Goal: Task Accomplishment & Management: Complete application form

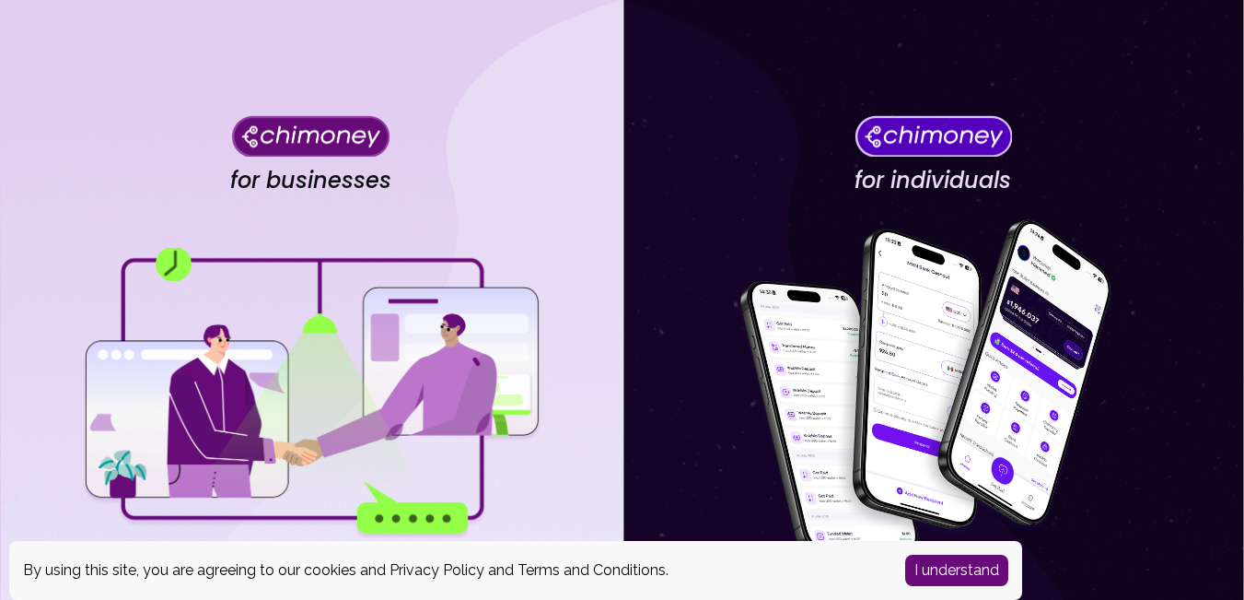
click at [963, 573] on button "I understand" at bounding box center [956, 569] width 103 height 31
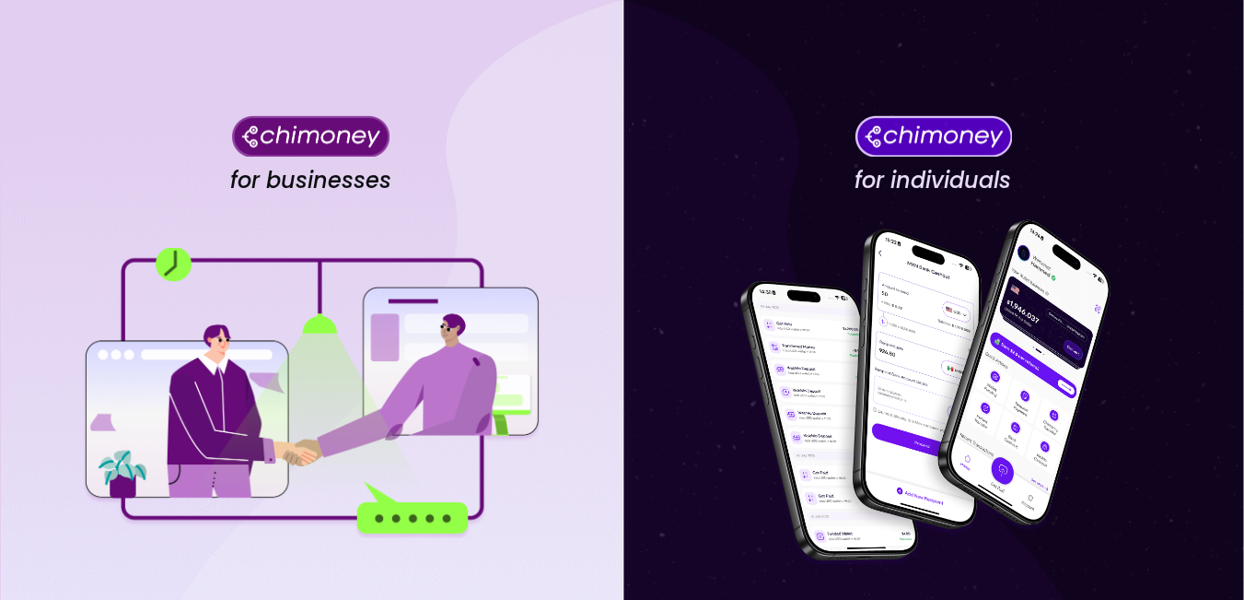
click at [321, 368] on img at bounding box center [311, 393] width 461 height 290
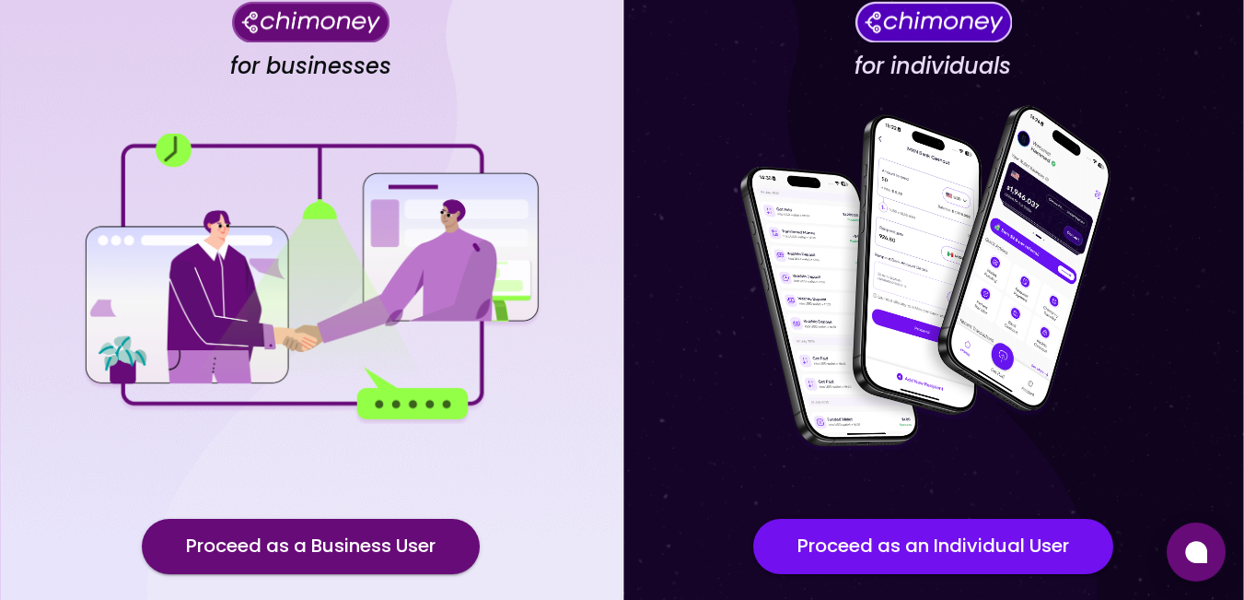
scroll to position [233, 0]
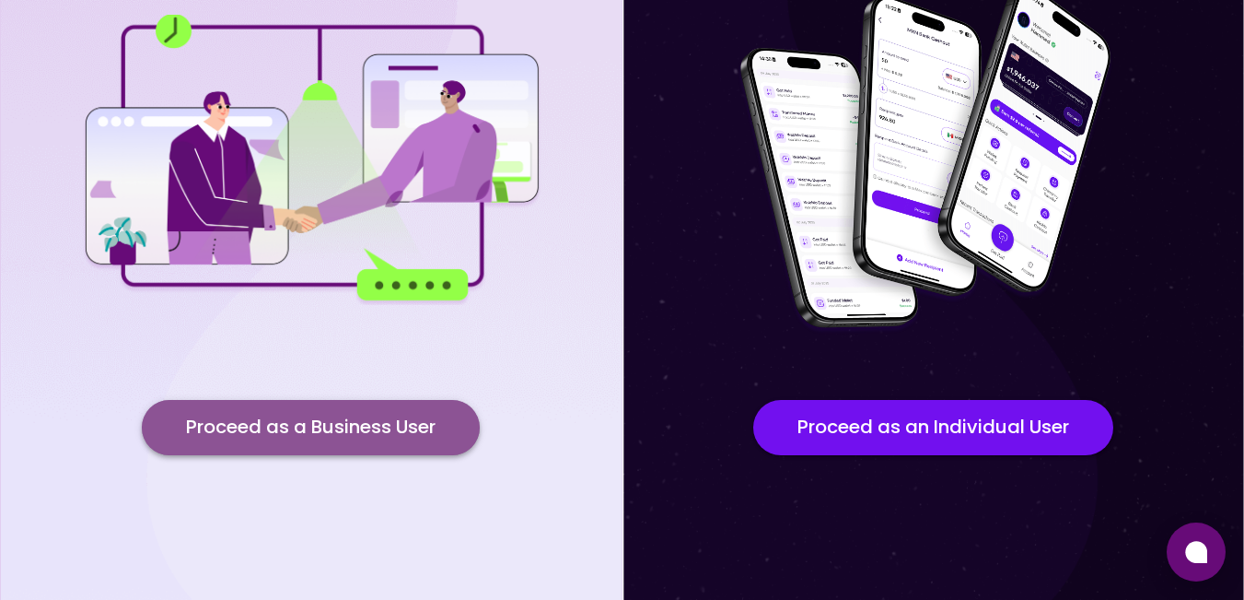
click at [326, 419] on button "Proceed as a Business User" at bounding box center [311, 427] width 338 height 55
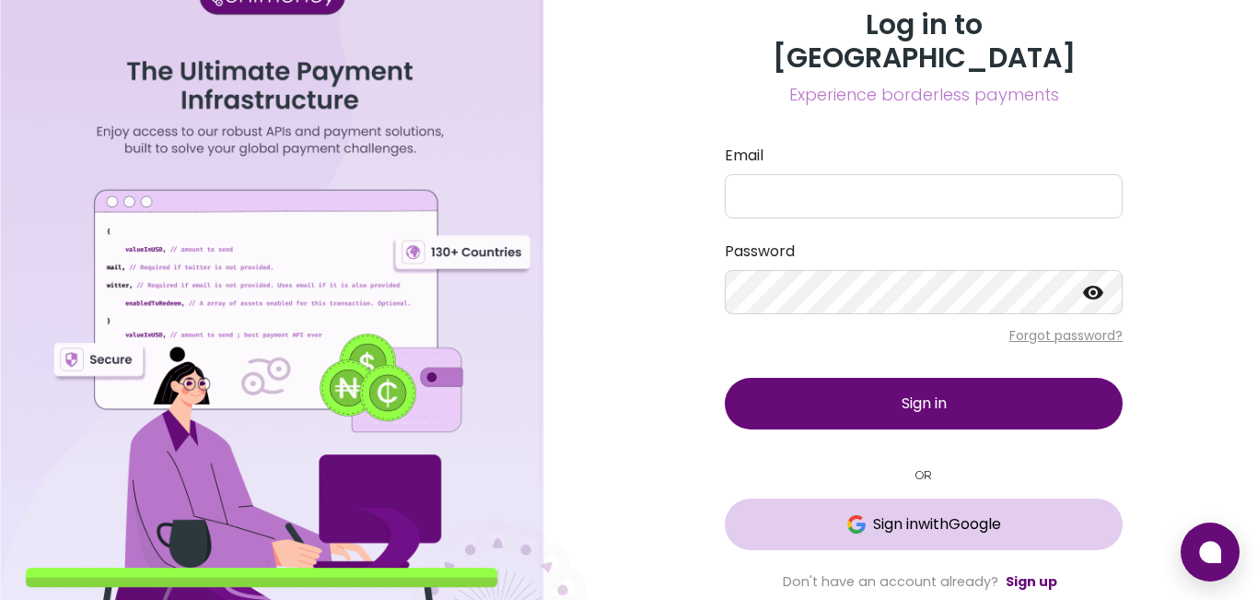
click at [874, 513] on span "Sign in with Google" at bounding box center [937, 524] width 128 height 22
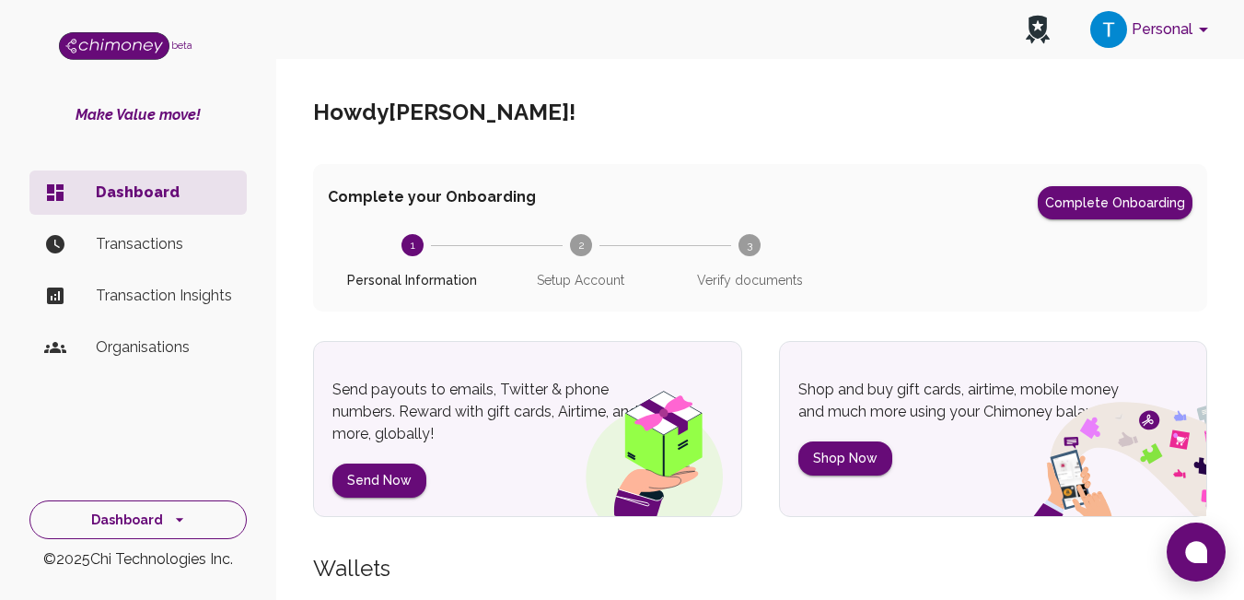
click at [183, 518] on icon "side nav" at bounding box center [179, 519] width 18 height 18
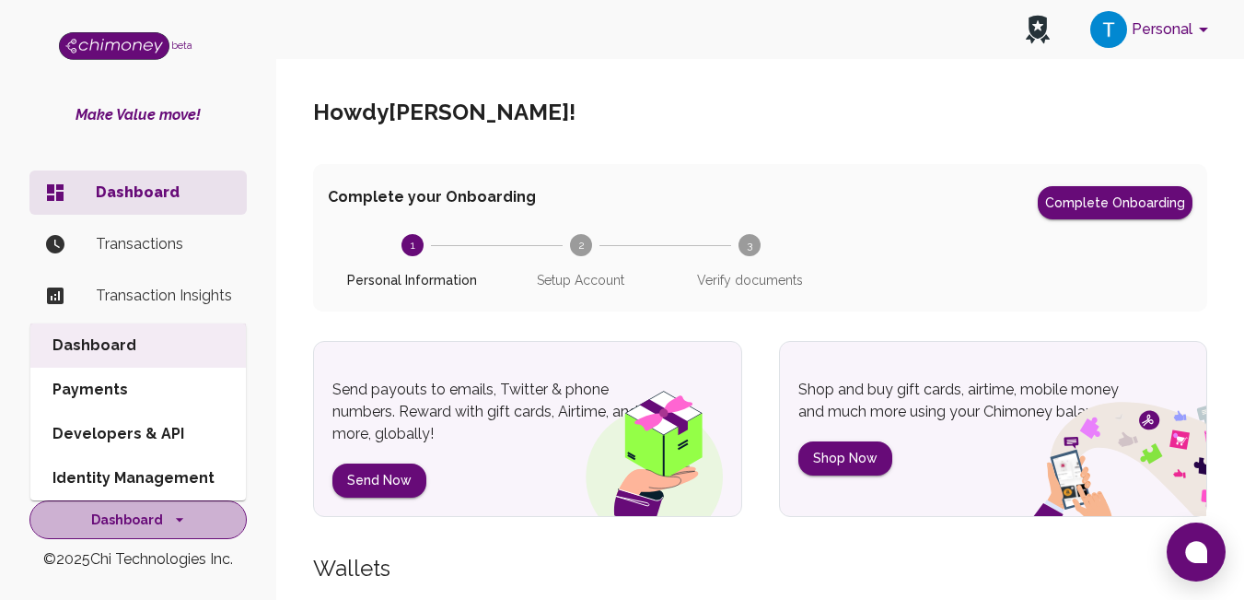
click at [183, 518] on icon "side nav" at bounding box center [179, 519] width 18 height 18
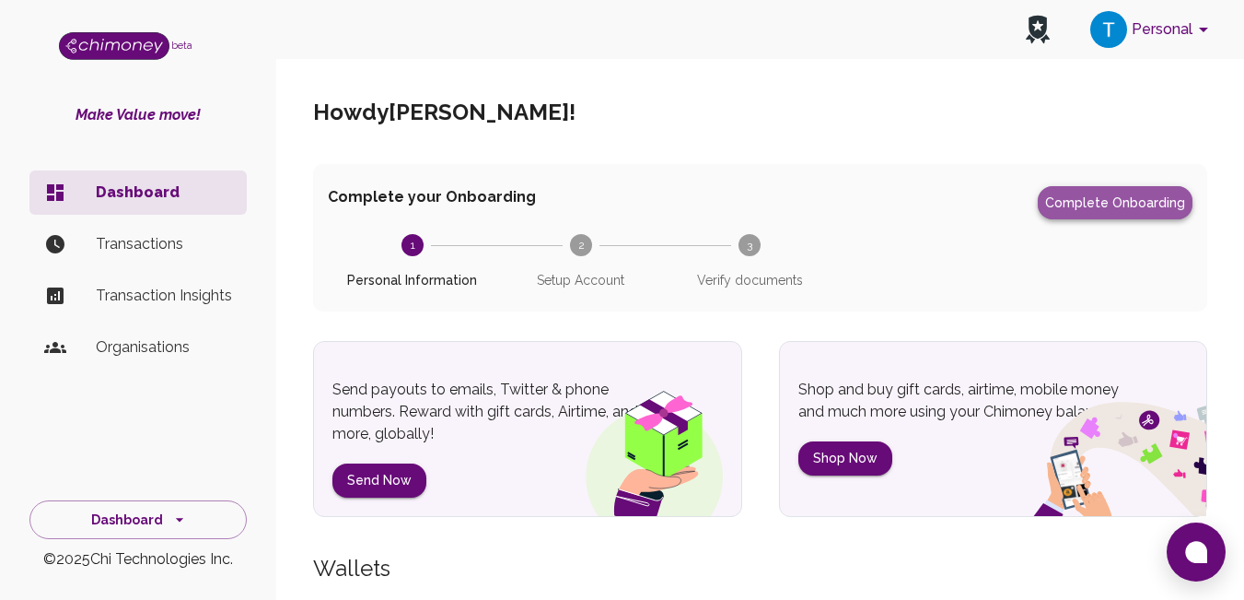
click at [1120, 195] on button "Complete Onboarding" at bounding box center [1115, 202] width 155 height 33
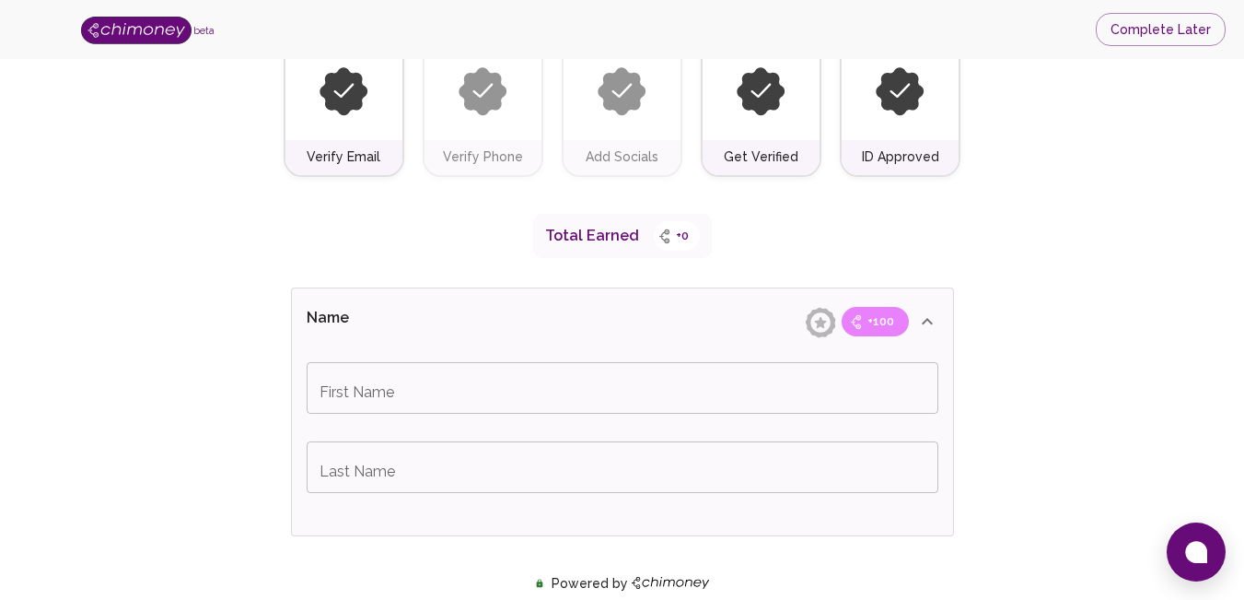
scroll to position [164, 0]
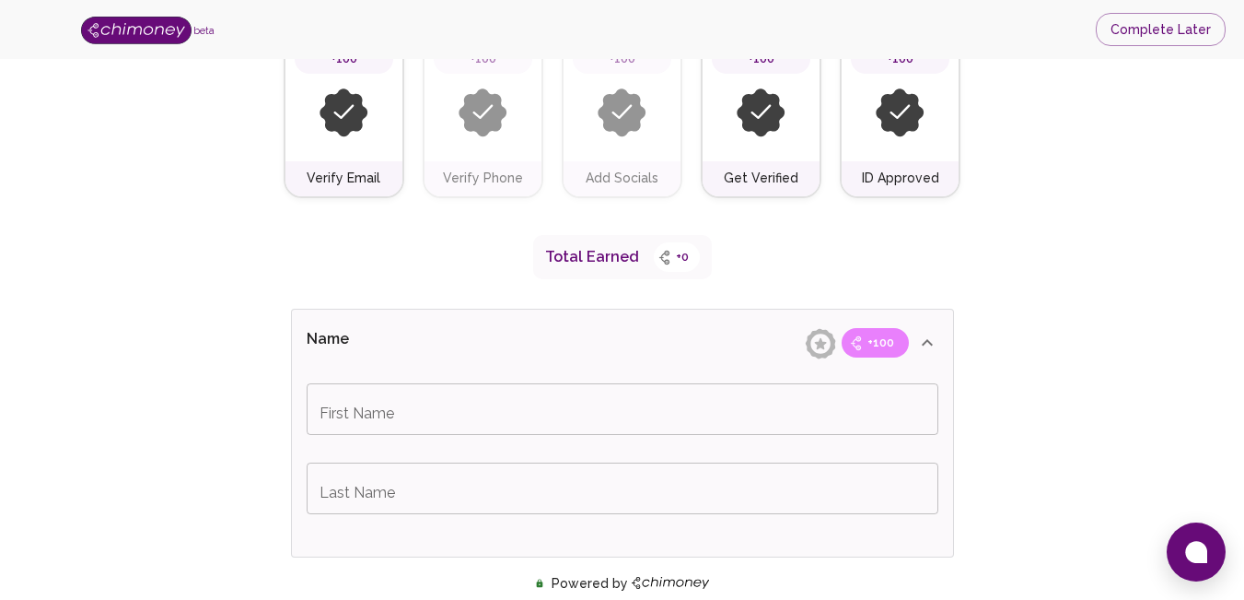
click at [385, 417] on input "First Name" at bounding box center [623, 409] width 632 height 52
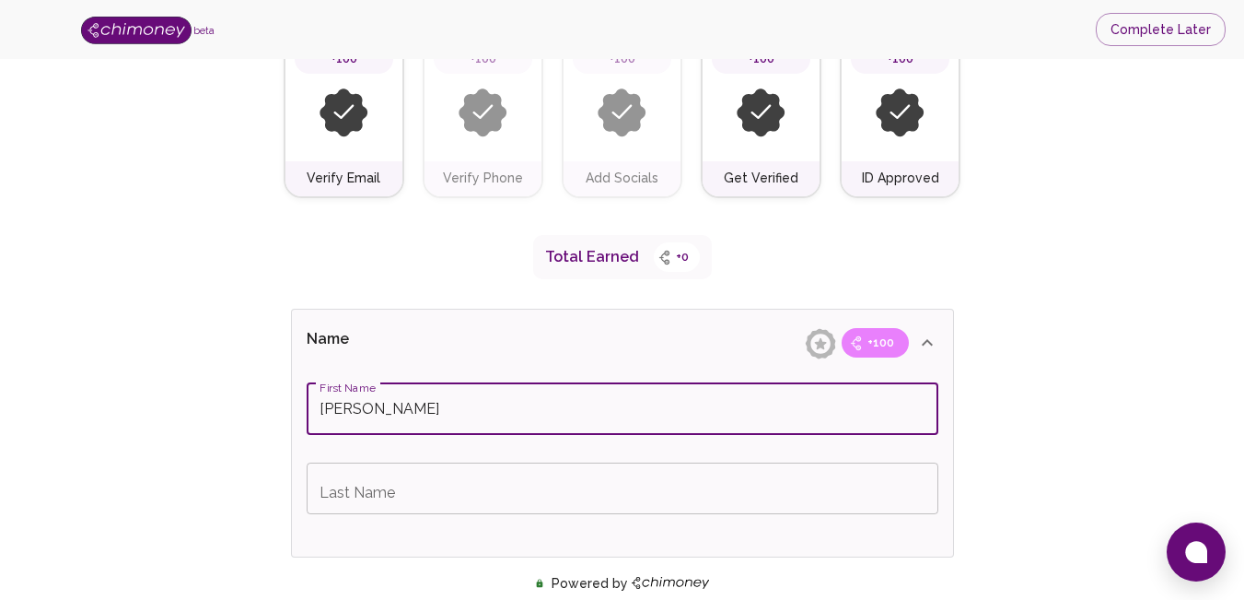
type input "[PERSON_NAME]"
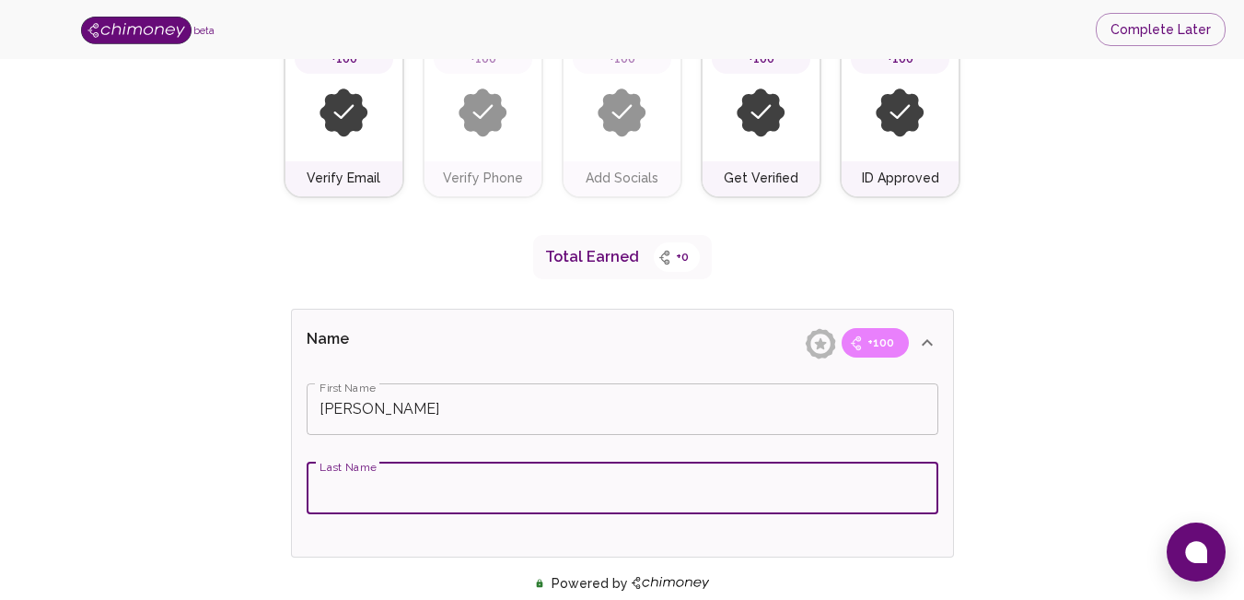
click at [364, 493] on input "Last Name" at bounding box center [623, 488] width 632 height 52
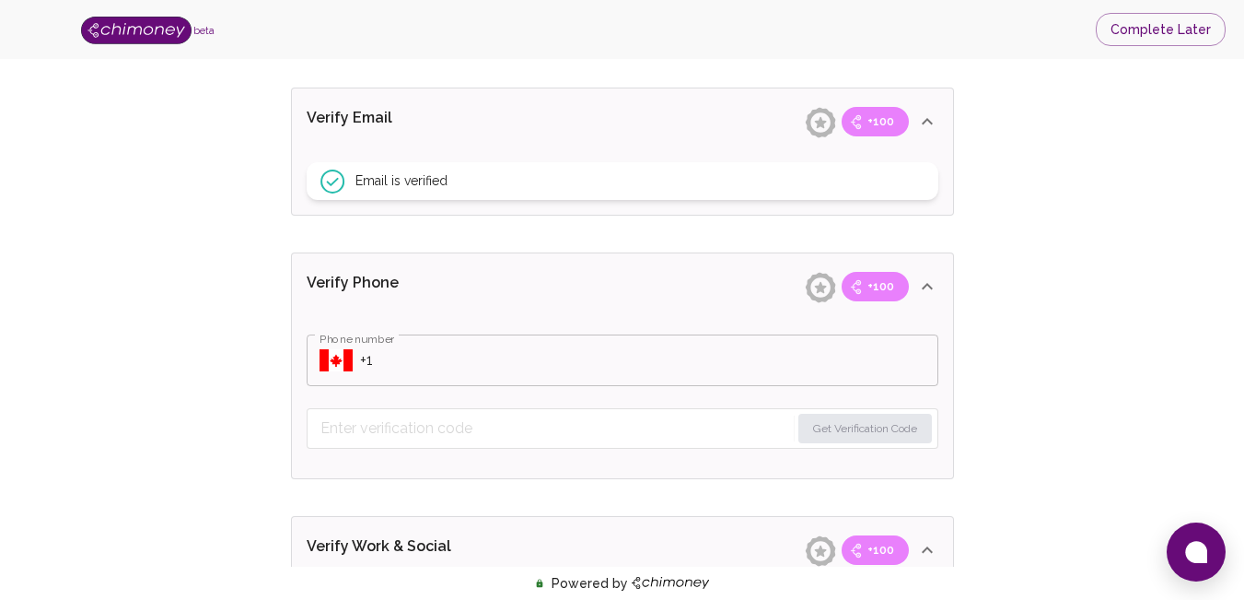
scroll to position [673, 0]
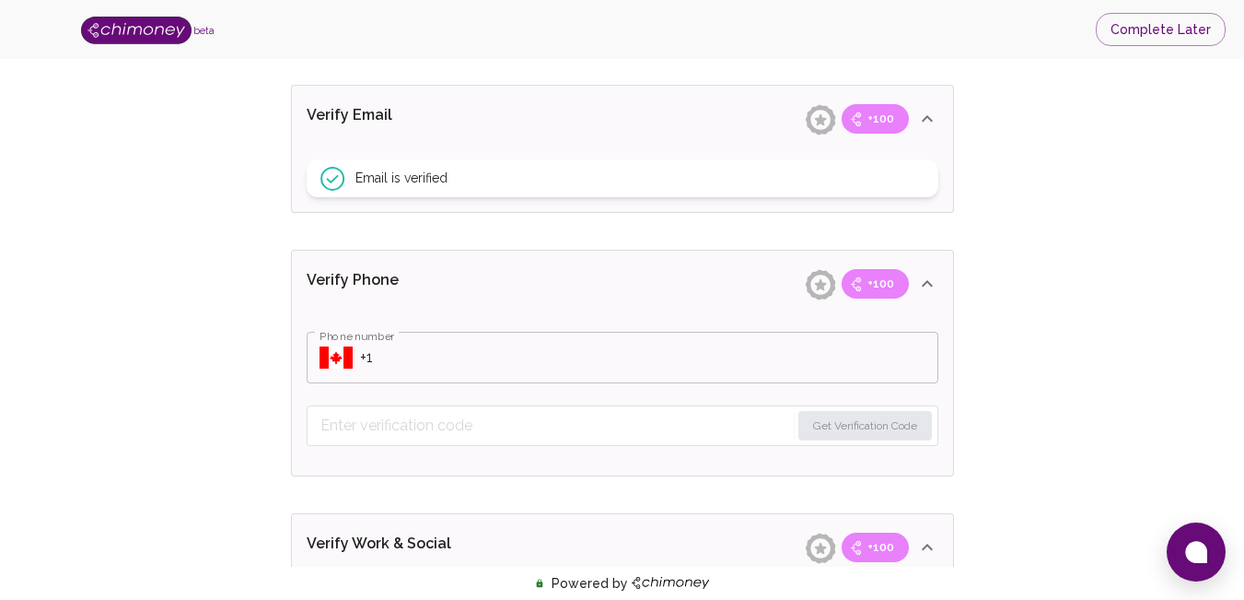
type input "Udechukwu"
click at [361, 356] on input "Phone number" at bounding box center [649, 358] width 578 height 52
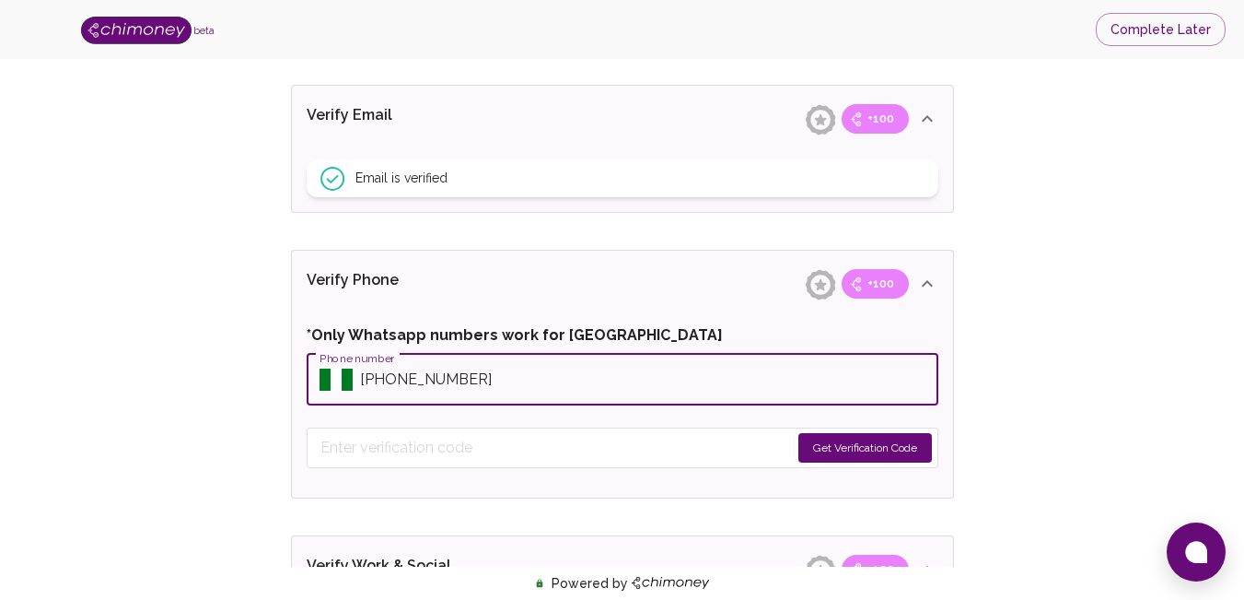
type input "[PHONE_NUMBER]"
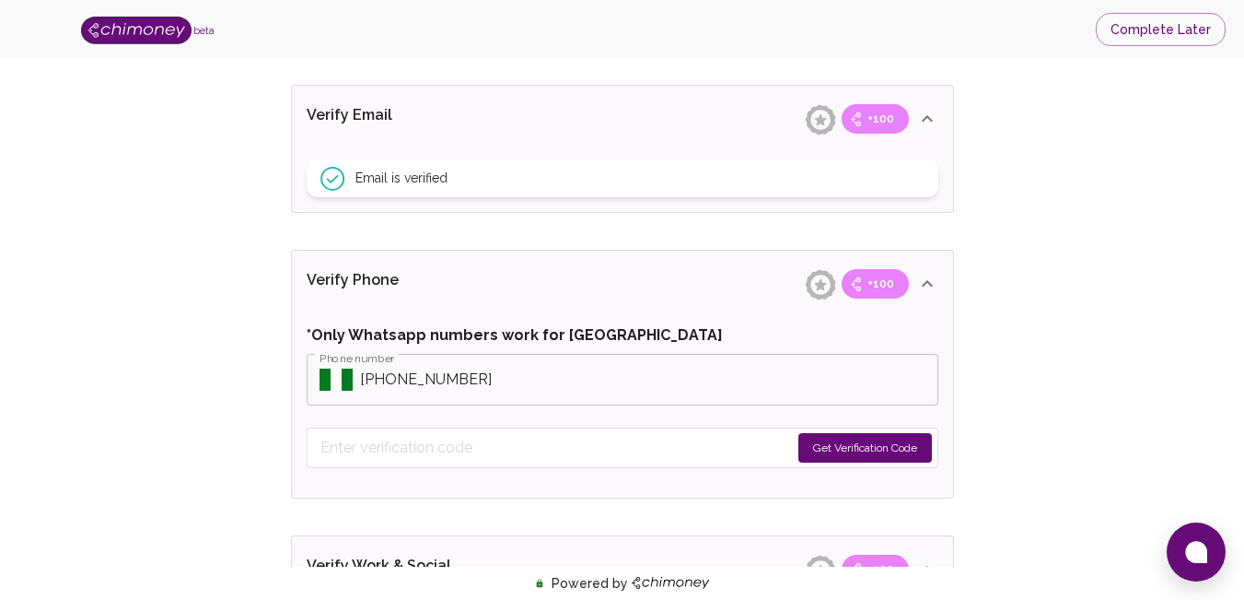
click at [823, 445] on button "Get Verification Code" at bounding box center [866, 447] width 134 height 29
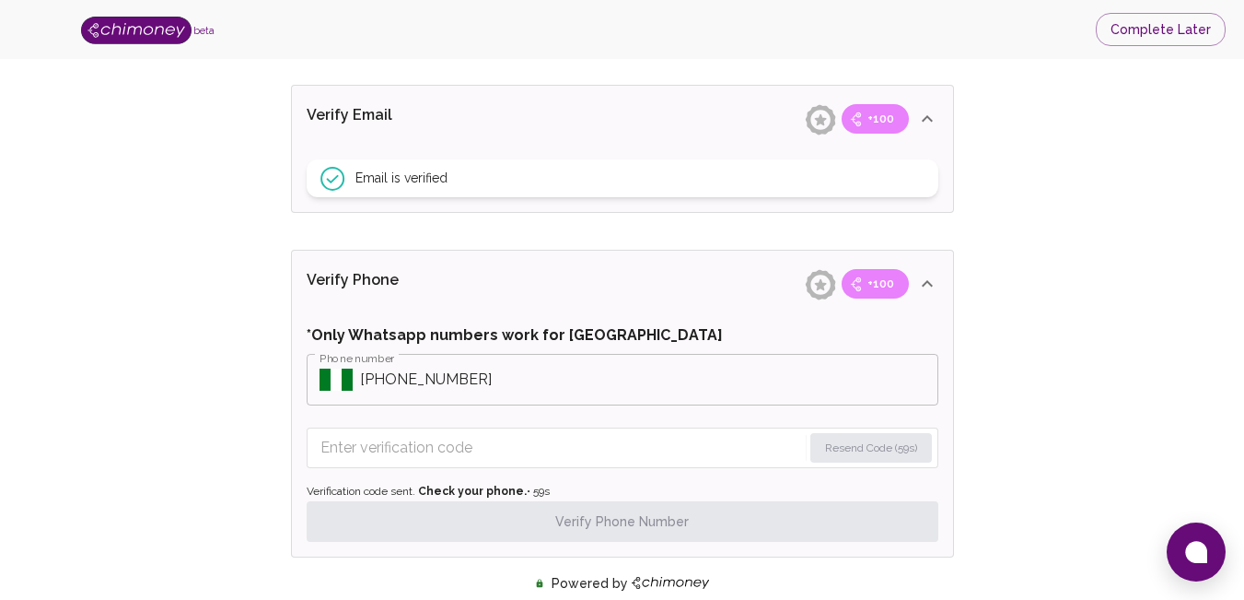
click at [578, 442] on input "Enter verification code" at bounding box center [562, 447] width 482 height 29
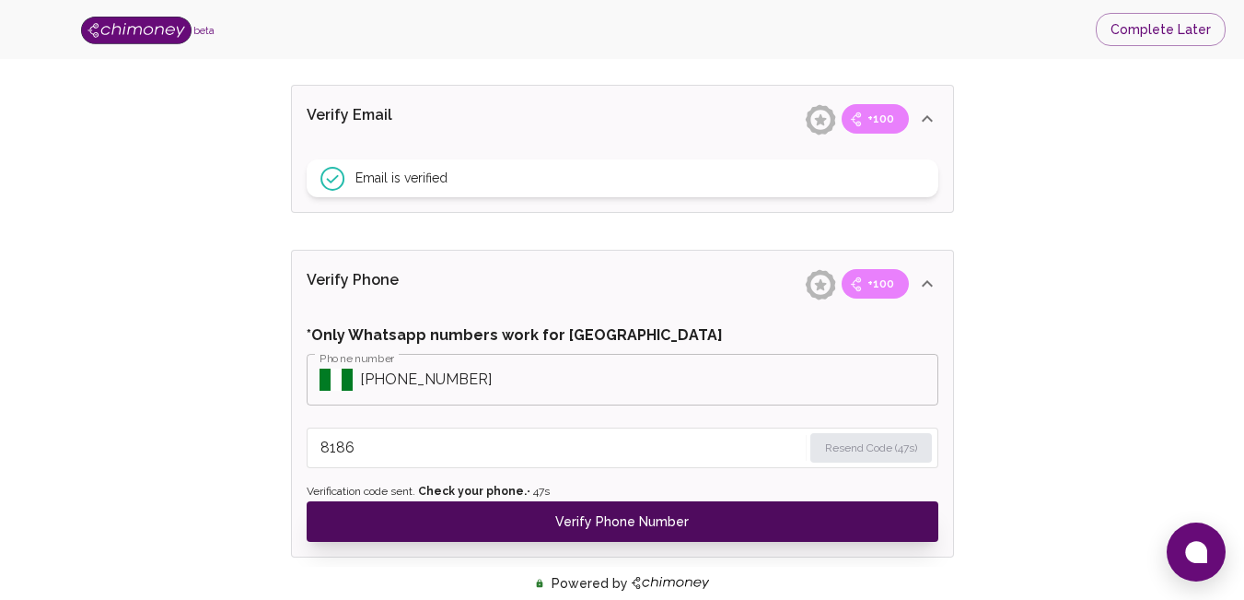
type input "8186"
click at [594, 510] on button "Verify Phone Number" at bounding box center [623, 521] width 632 height 41
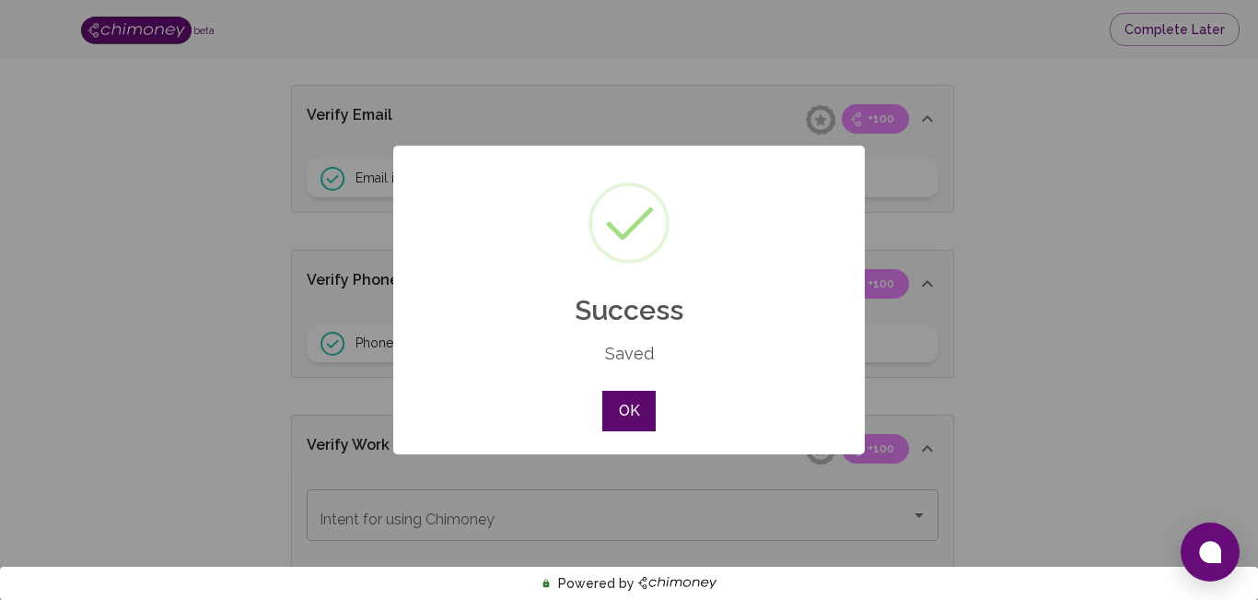
click at [644, 416] on button "OK" at bounding box center [628, 411] width 53 height 41
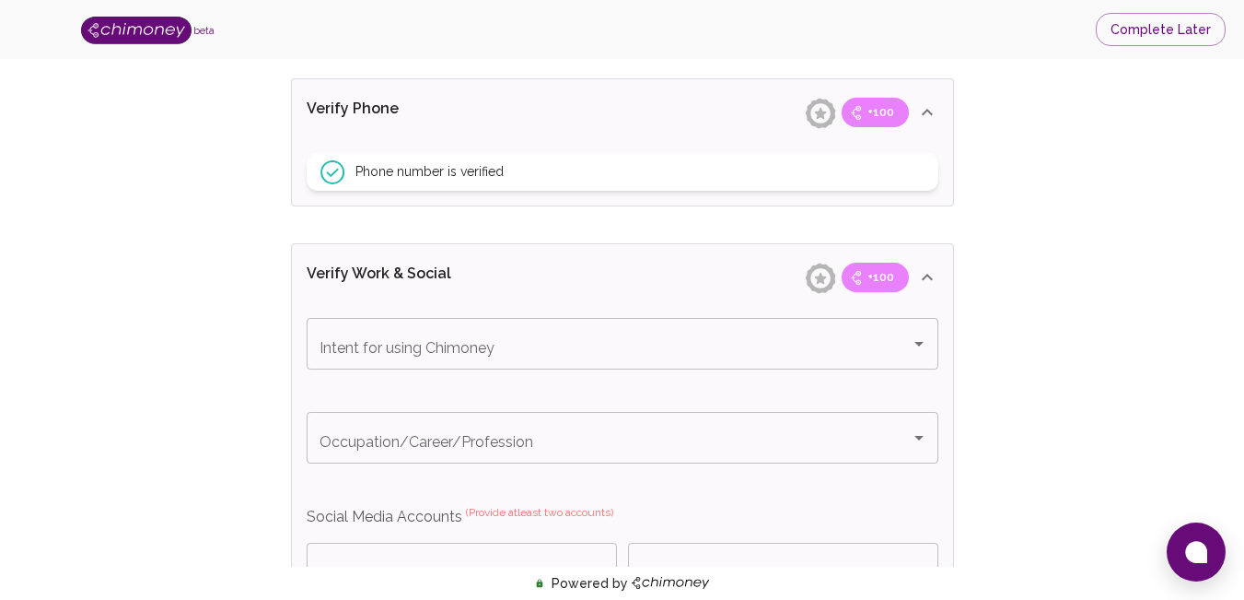
scroll to position [853, 0]
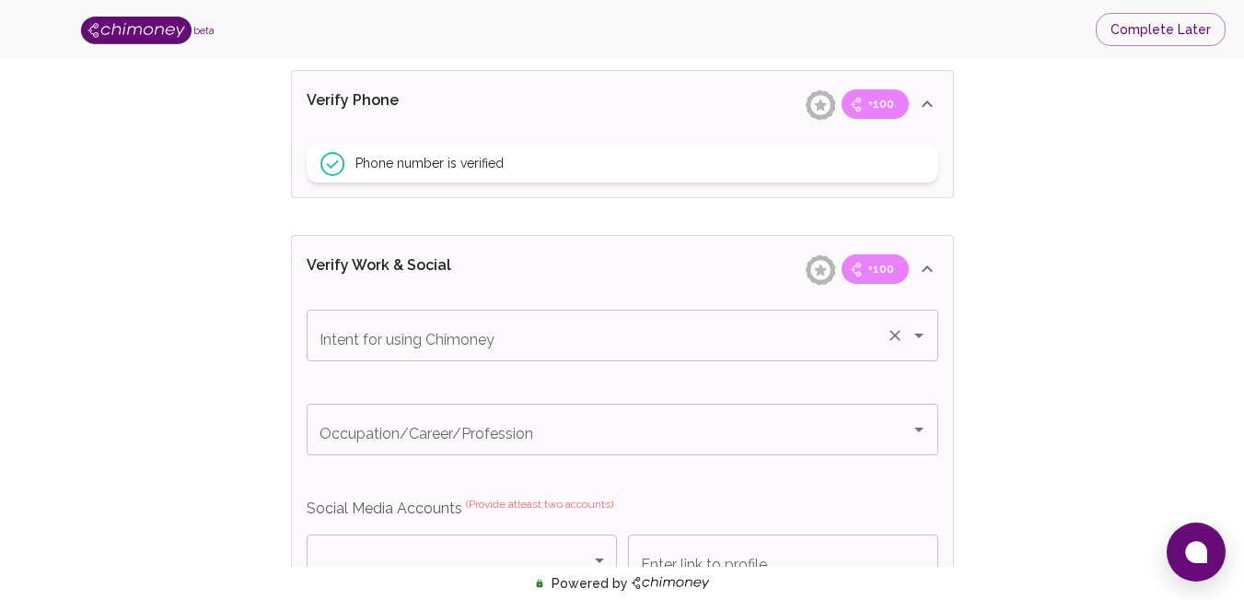
click at [486, 331] on input "Intent for using Chimoney" at bounding box center [597, 335] width 564 height 35
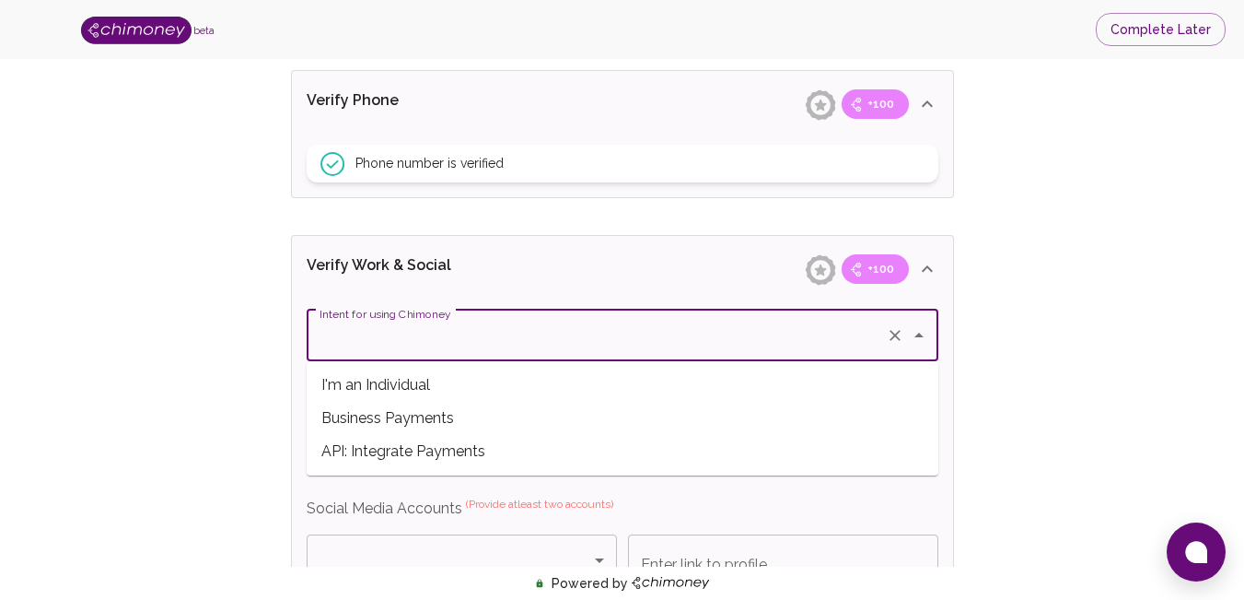
click at [428, 461] on span "API: Integrate Payments" at bounding box center [623, 451] width 632 height 33
type input "API: Integrate Payments"
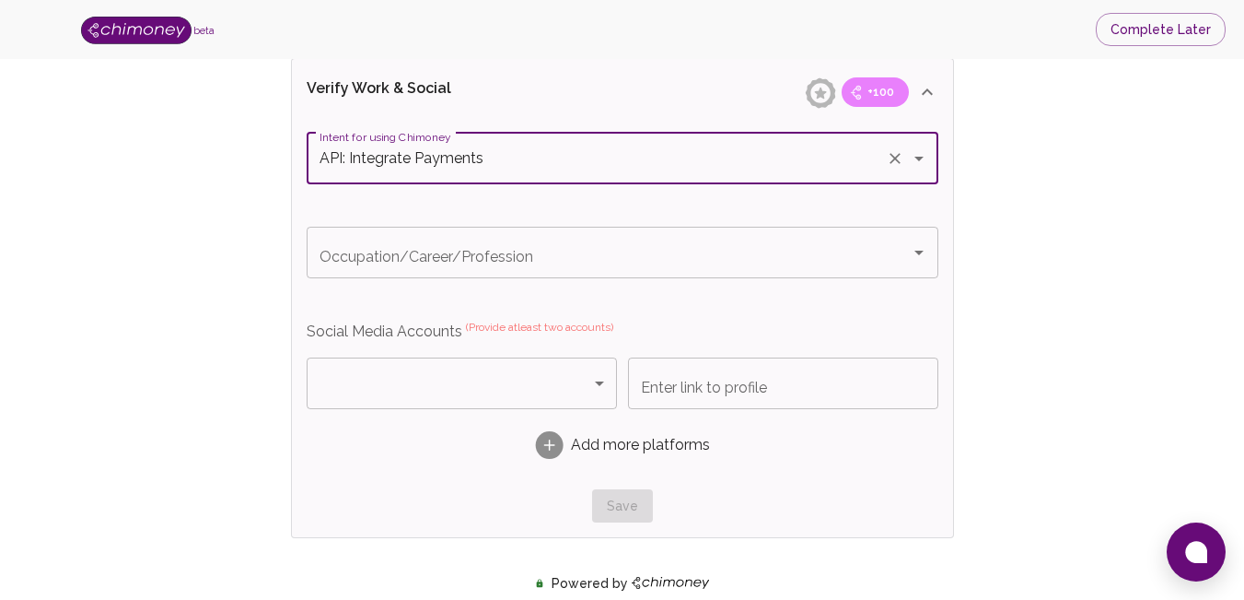
scroll to position [1038, 0]
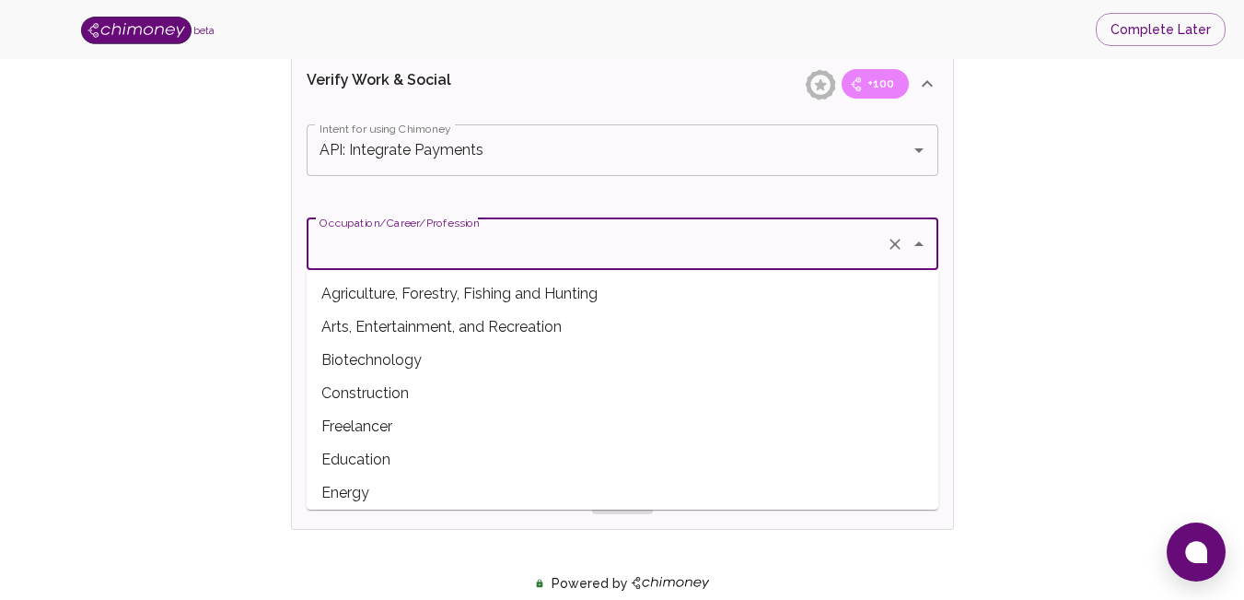
click at [505, 251] on input "Occupation/Career/Profession" at bounding box center [597, 244] width 564 height 35
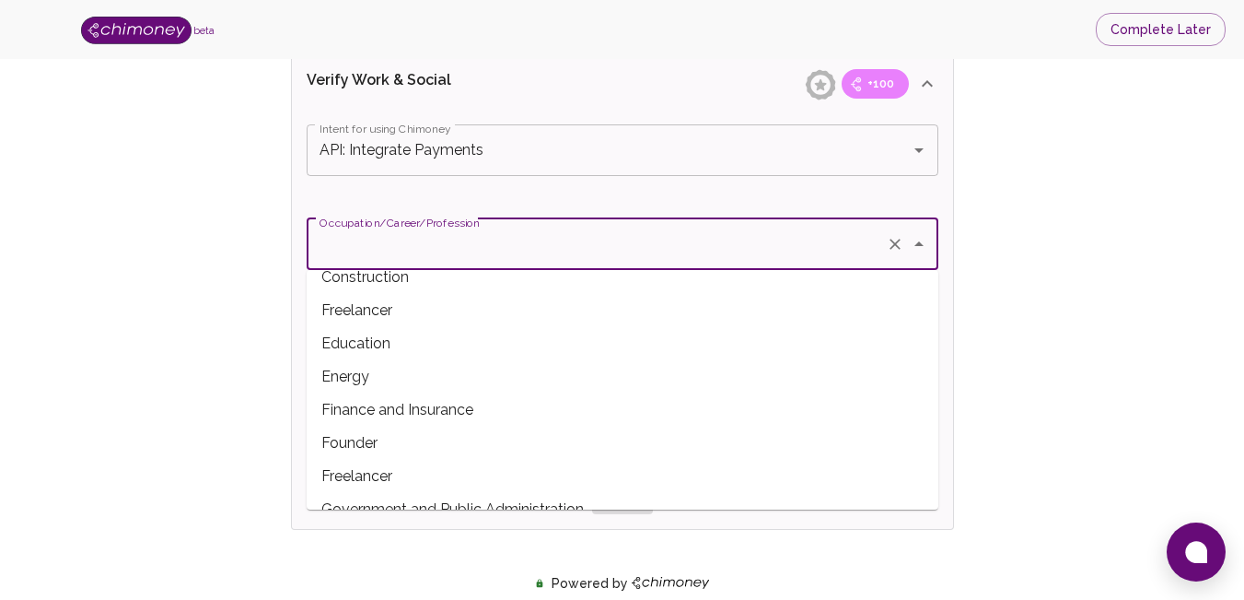
scroll to position [140, 0]
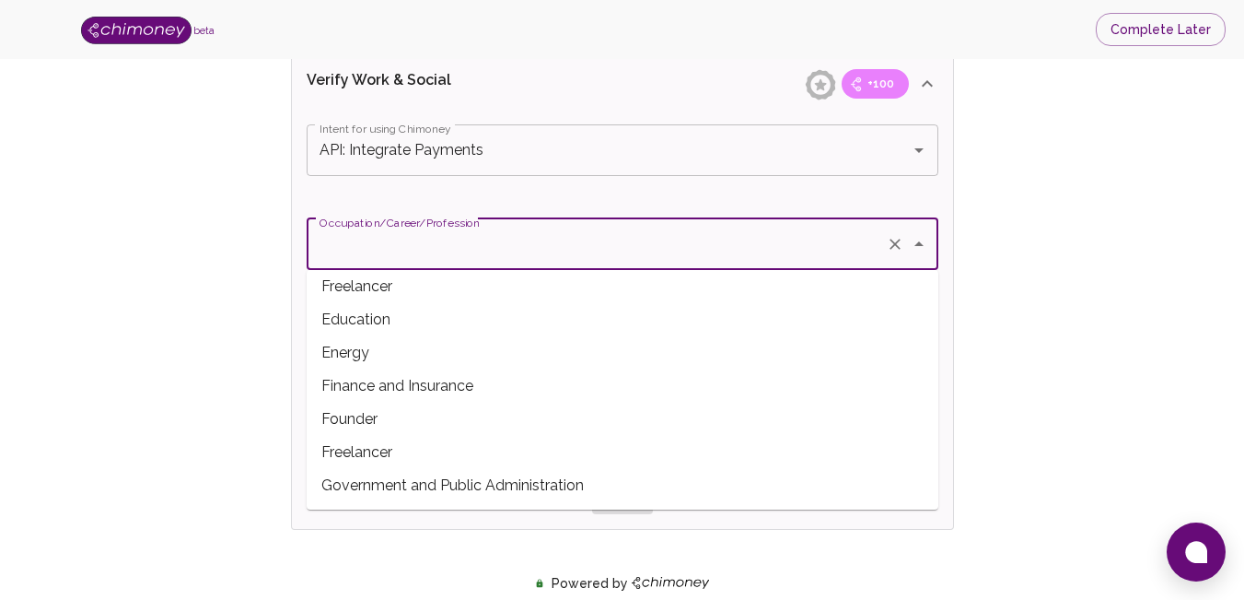
click at [380, 415] on span "Founder" at bounding box center [623, 419] width 632 height 33
type input "Founder"
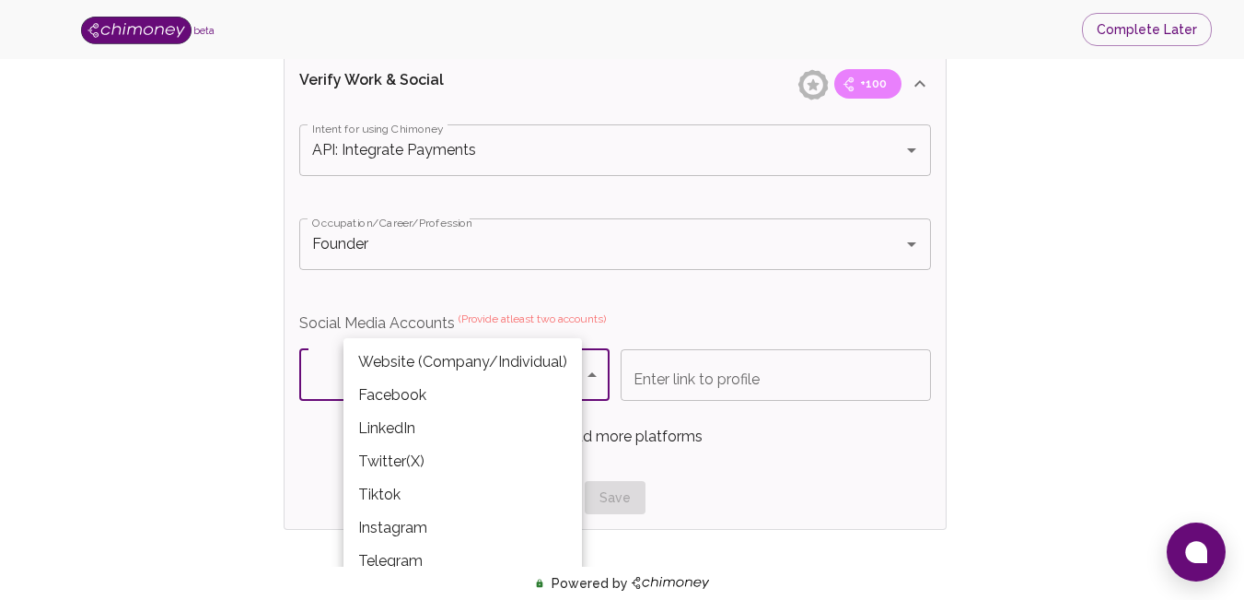
click at [470, 371] on body "beta Complete Later Verify ID and Earn Complete verification steps to earn Rewa…" at bounding box center [622, 39] width 1244 height 2155
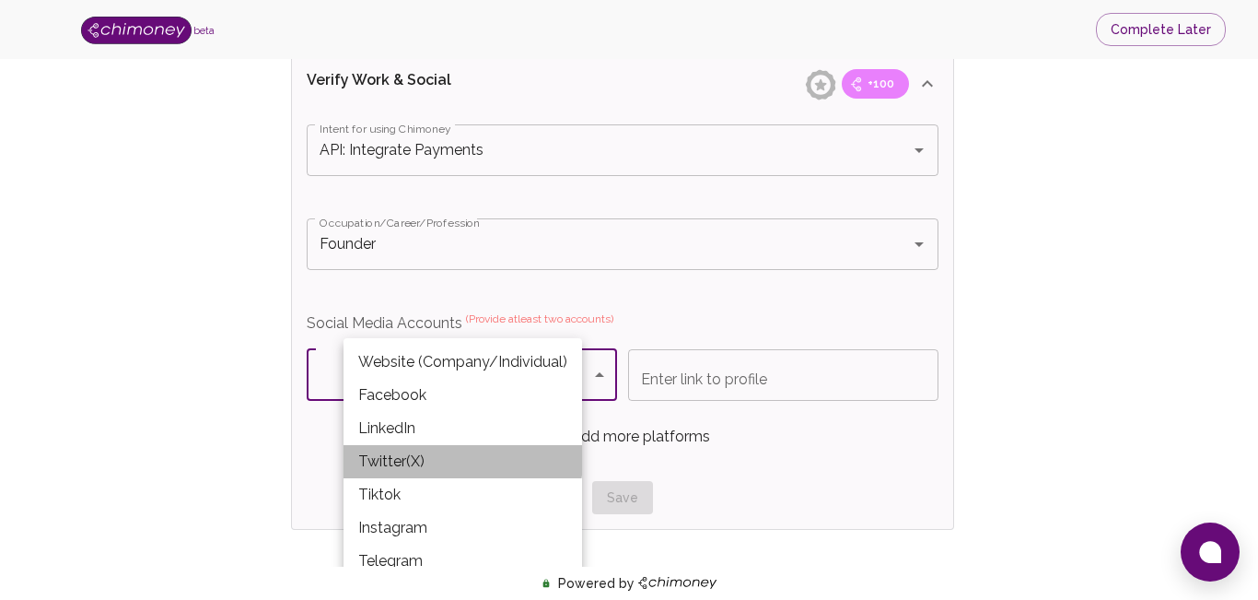
click at [402, 456] on li "Twitter(X)" at bounding box center [463, 461] width 239 height 33
type input "Twitter(X)"
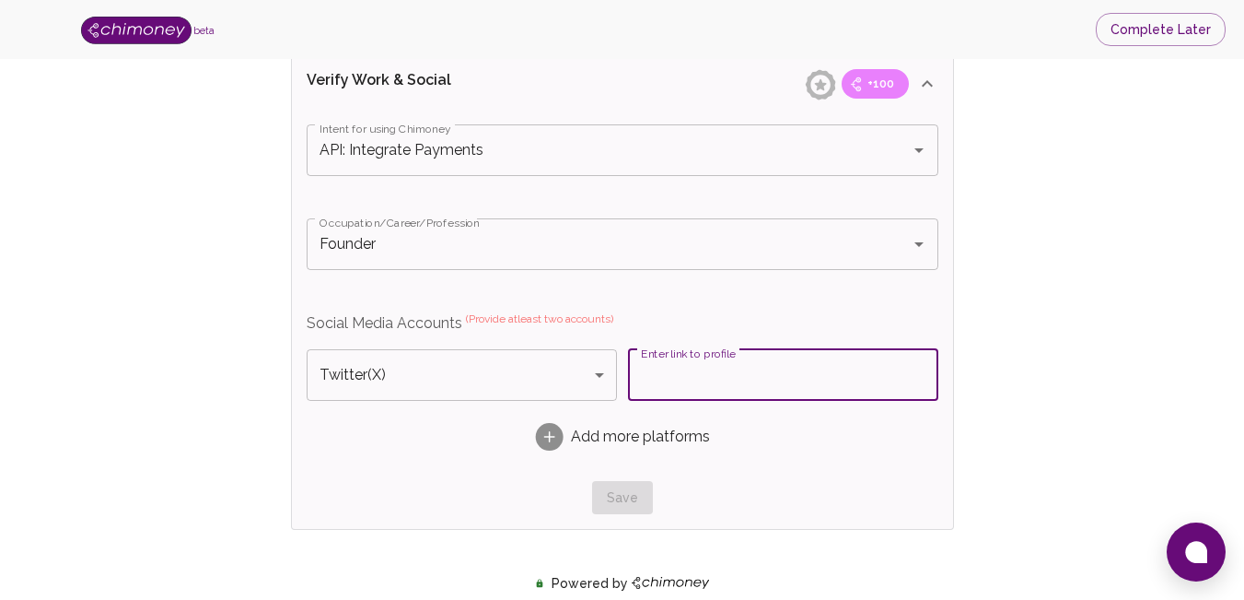
click at [723, 369] on input "Enter link to profile" at bounding box center [783, 375] width 310 height 52
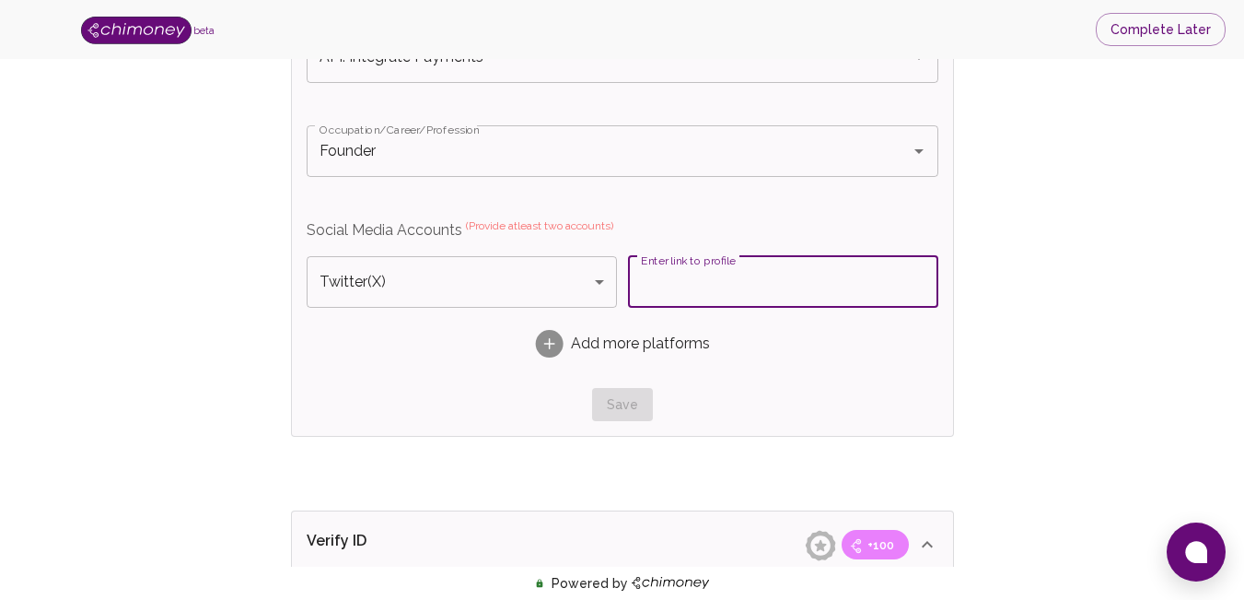
scroll to position [1115, 0]
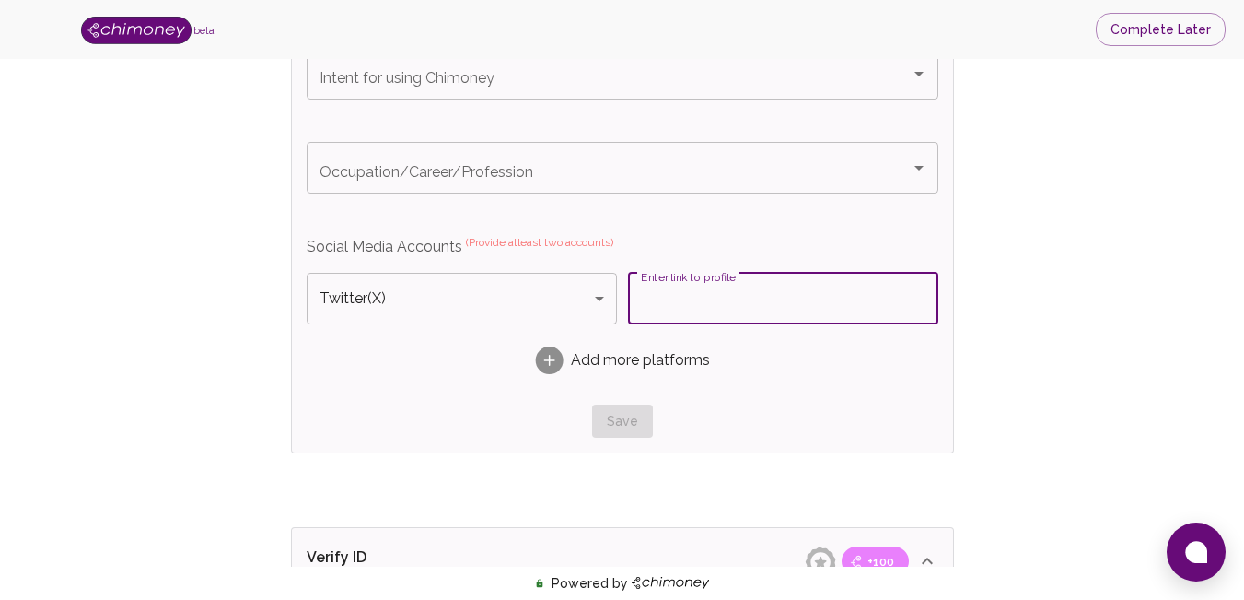
paste input "[URL][DOMAIN_NAME]"
type input "[URL][DOMAIN_NAME]"
click at [627, 365] on span "Add more platforms" at bounding box center [640, 360] width 139 height 22
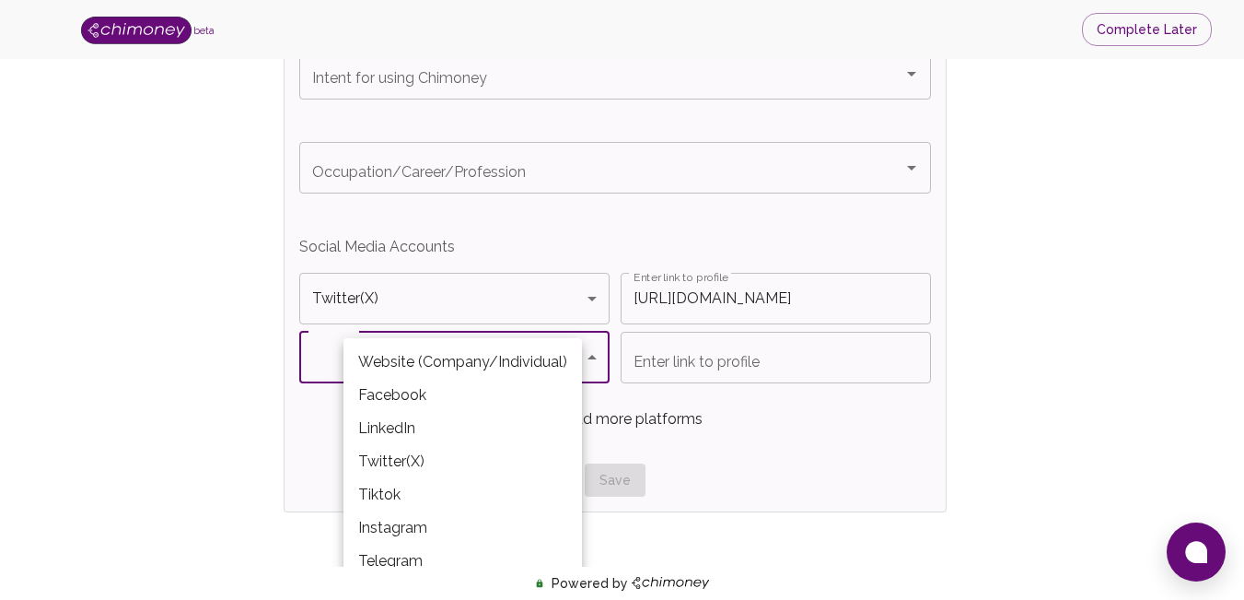
click at [403, 520] on li "Instagram" at bounding box center [463, 527] width 239 height 33
type input "Instagram"
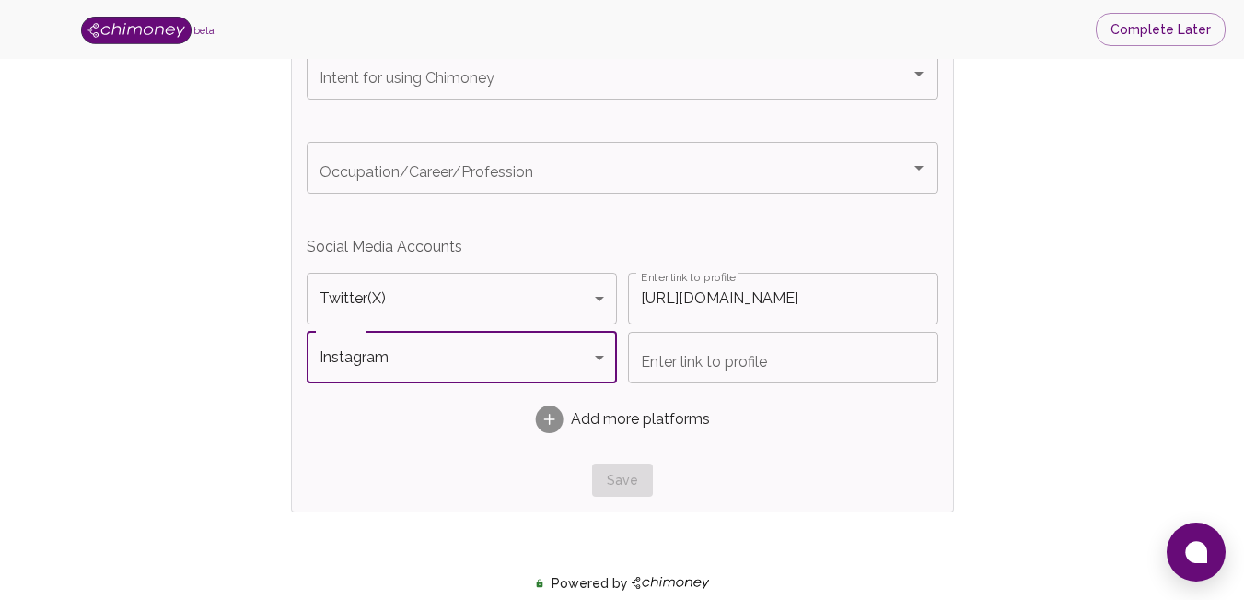
click at [735, 376] on input "Enter link to profile" at bounding box center [783, 358] width 310 height 52
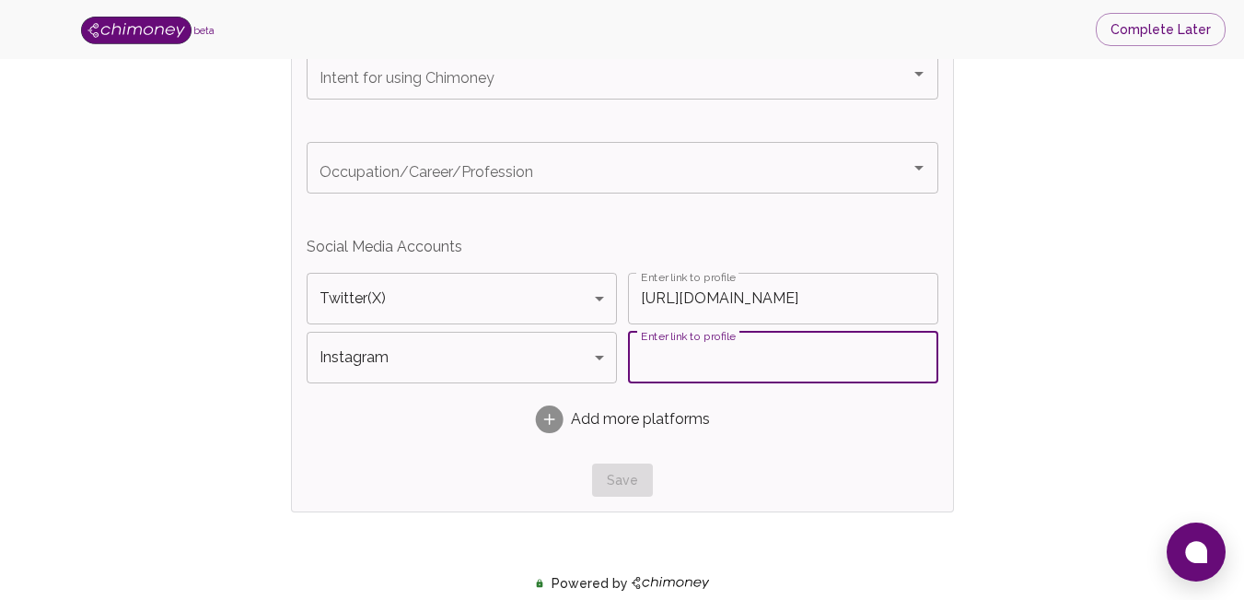
paste input "[URL][DOMAIN_NAME]"
type input "[URL][DOMAIN_NAME]"
click at [504, 473] on div "Save" at bounding box center [623, 480] width 632 height 34
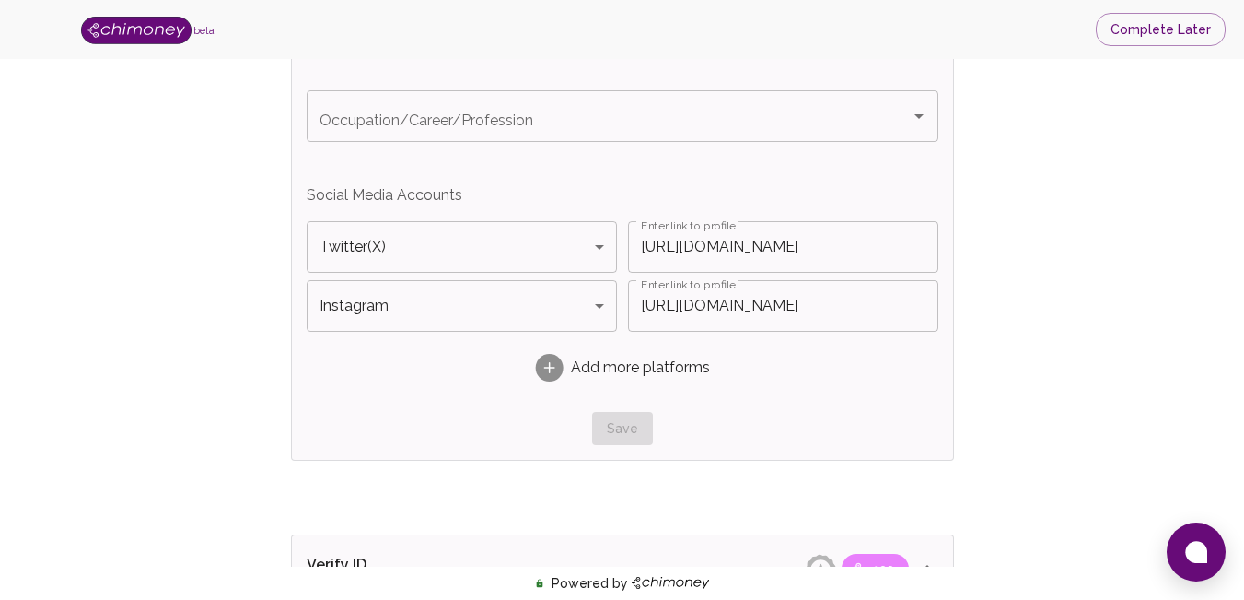
scroll to position [1180, 0]
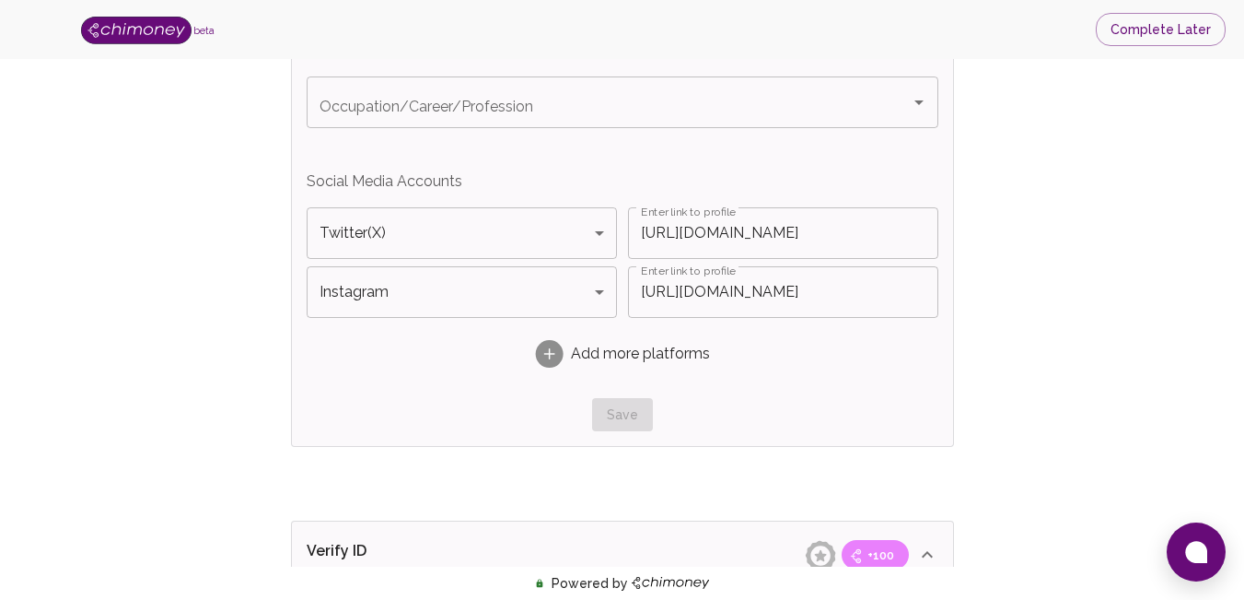
click at [617, 348] on span "Add more platforms" at bounding box center [640, 354] width 139 height 22
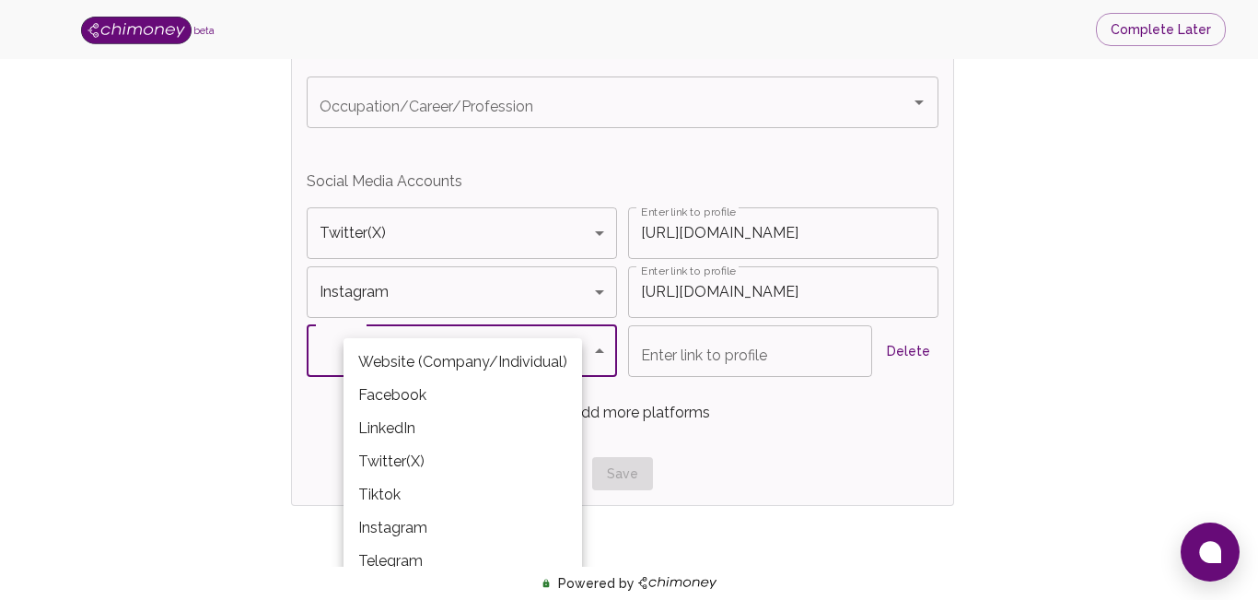
click at [414, 498] on li "Tiktok" at bounding box center [463, 494] width 239 height 33
type input "Tiktok"
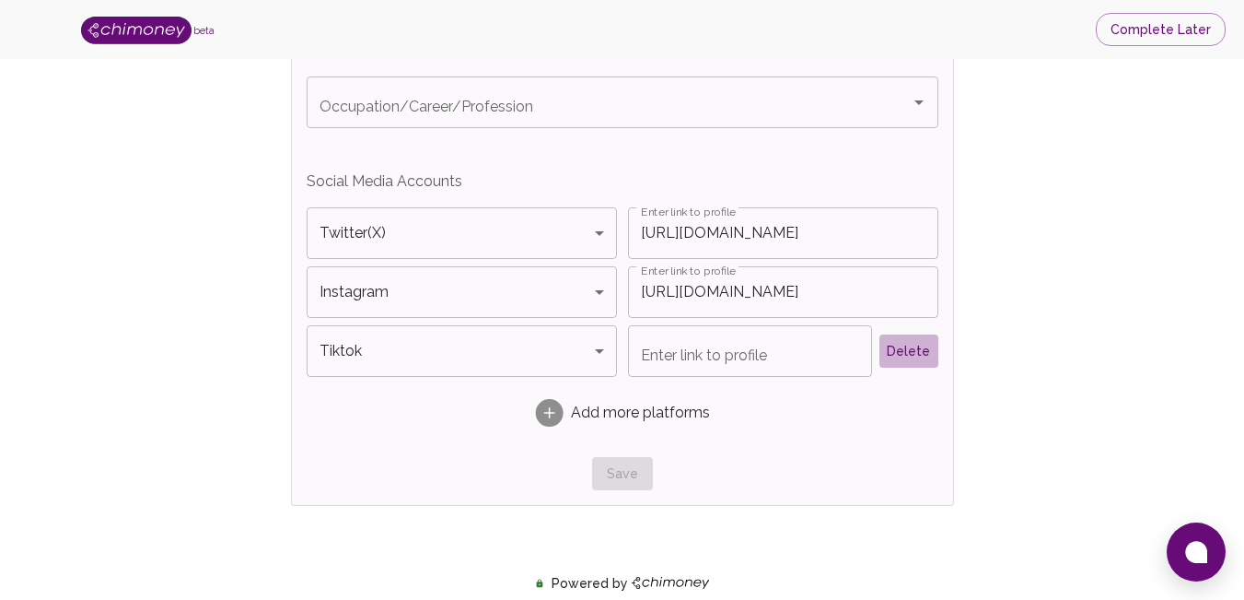
click at [904, 365] on button "Delete" at bounding box center [909, 351] width 59 height 34
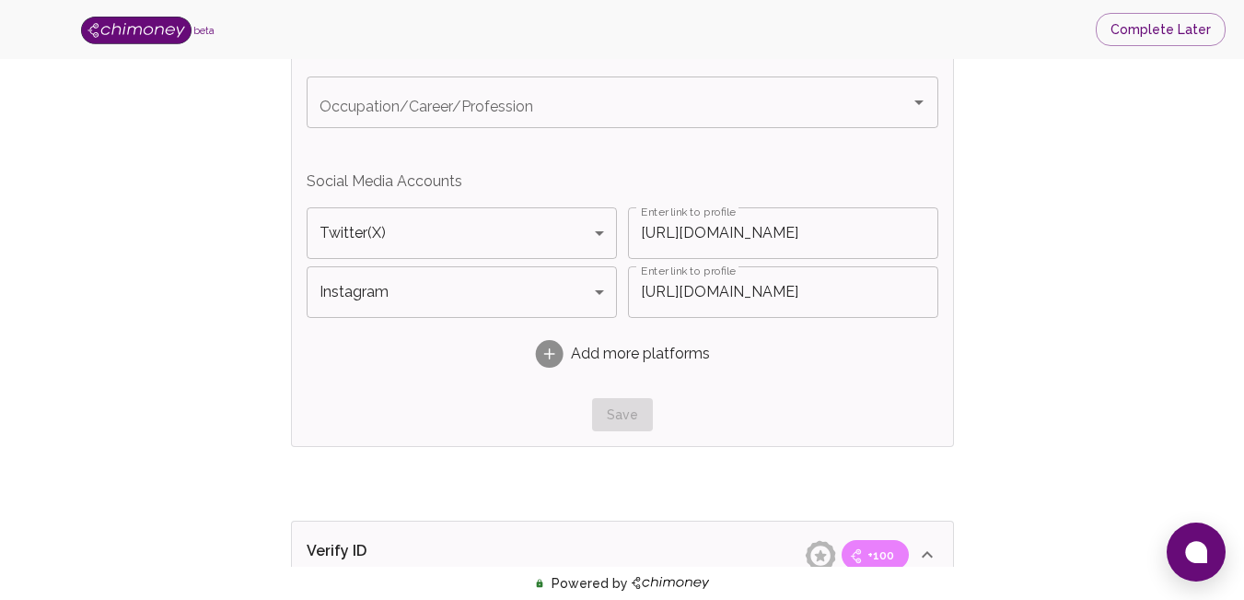
click at [620, 419] on div "Save" at bounding box center [623, 415] width 632 height 34
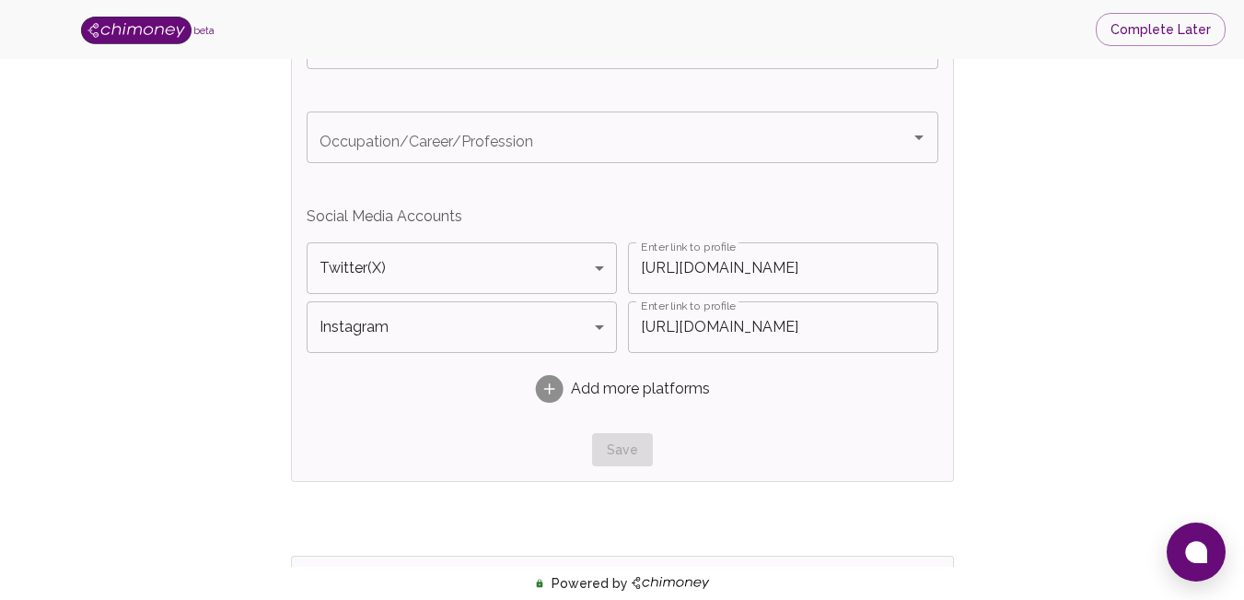
scroll to position [1137, 0]
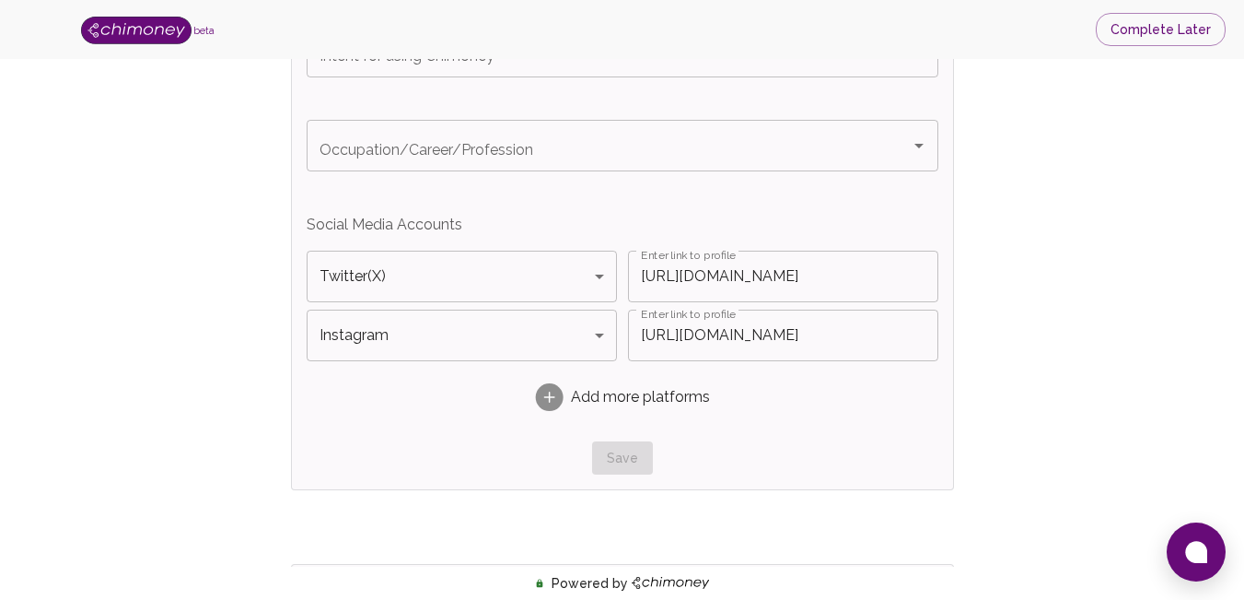
click at [664, 436] on div "Intent for using Chimoney Intent for using Chimoney Occupation/Career/Professio…" at bounding box center [623, 250] width 632 height 449
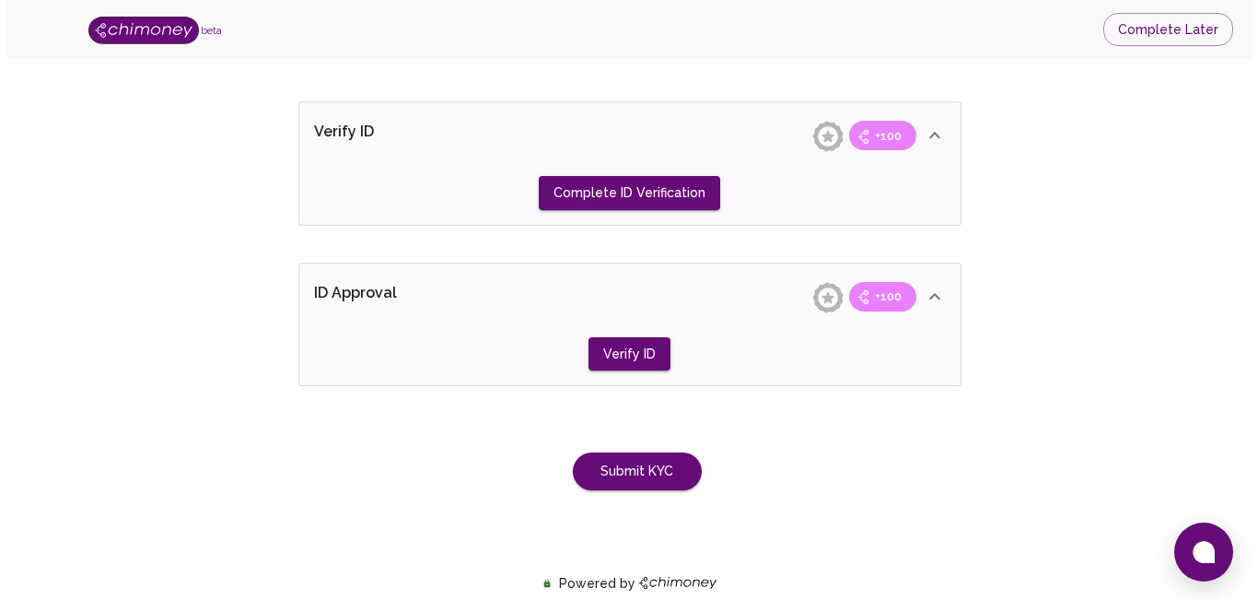
scroll to position [1615, 0]
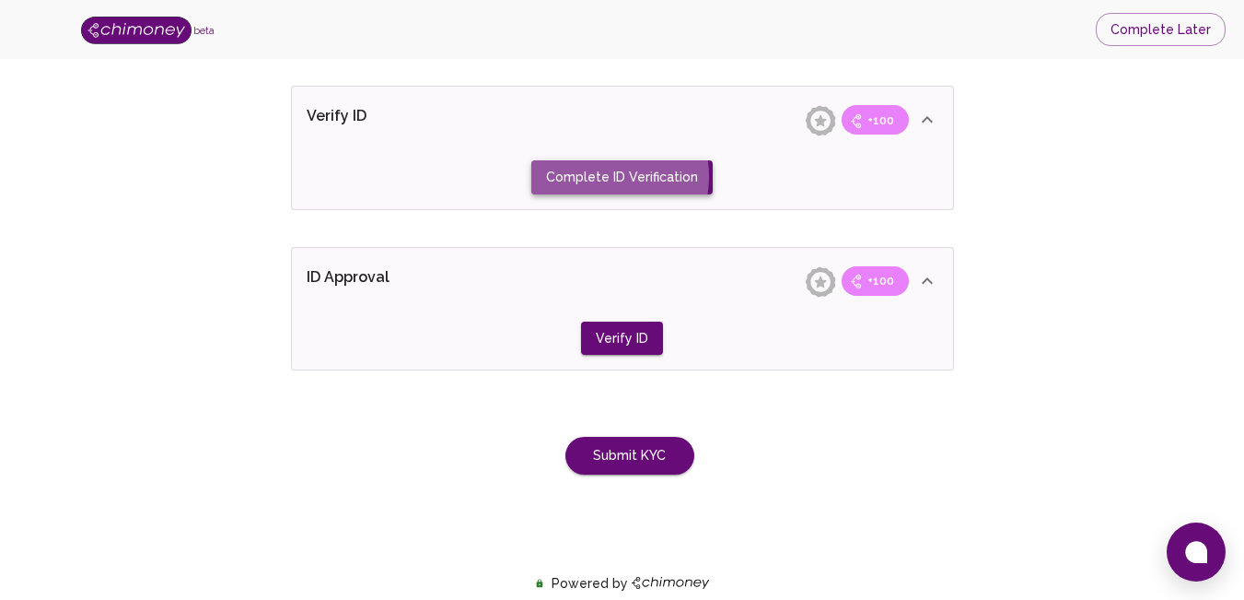
click at [594, 176] on button "Complete ID Verification" at bounding box center [621, 177] width 181 height 34
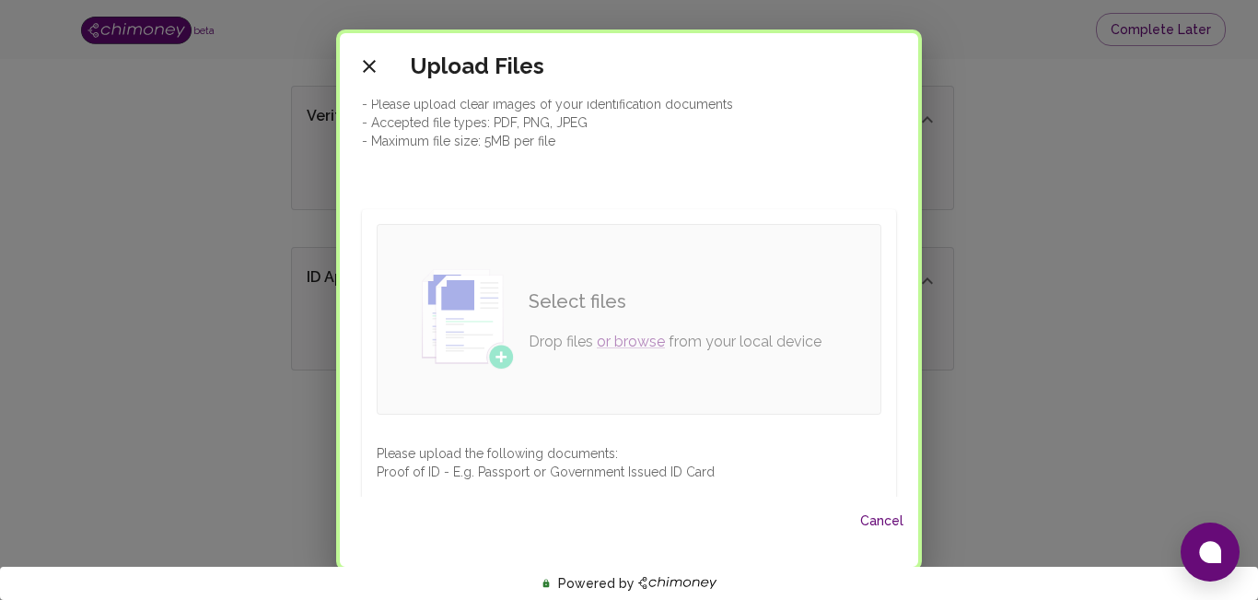
scroll to position [44, 0]
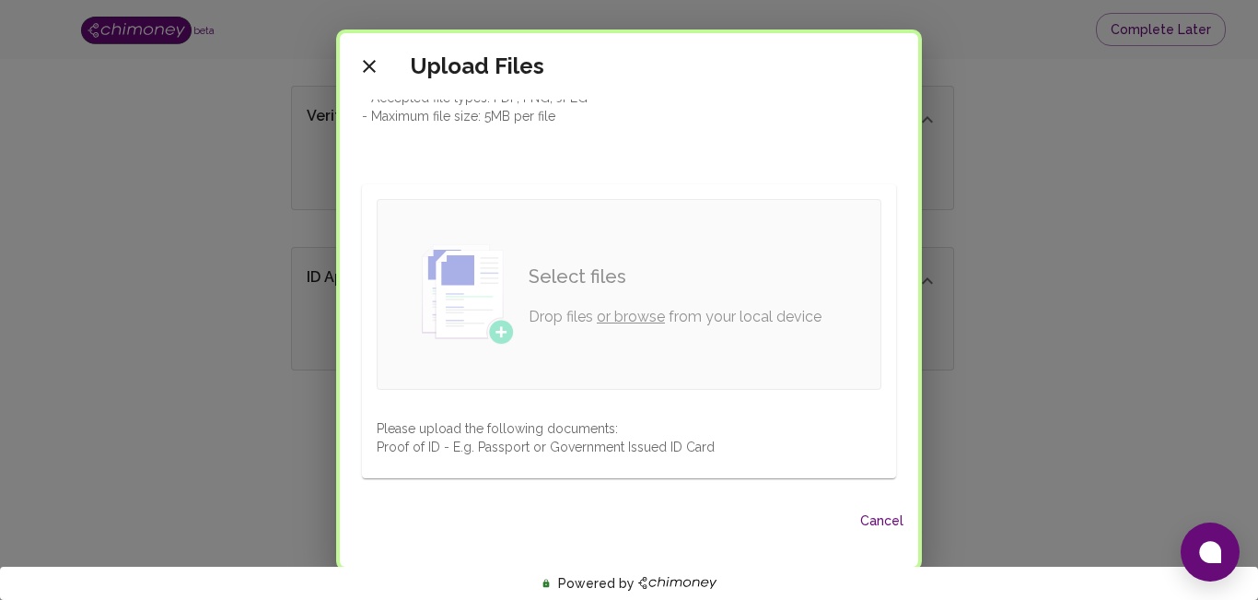
click at [625, 320] on link "or browse" at bounding box center [631, 317] width 68 height 18
click at [623, 311] on link "or browse" at bounding box center [631, 317] width 68 height 18
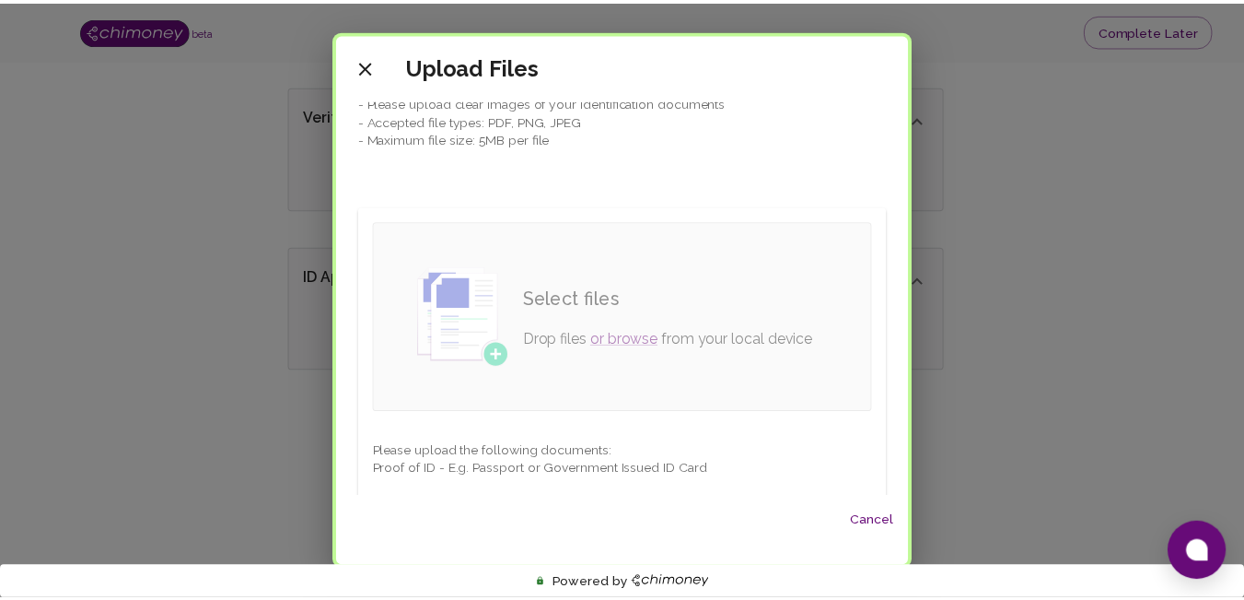
scroll to position [0, 0]
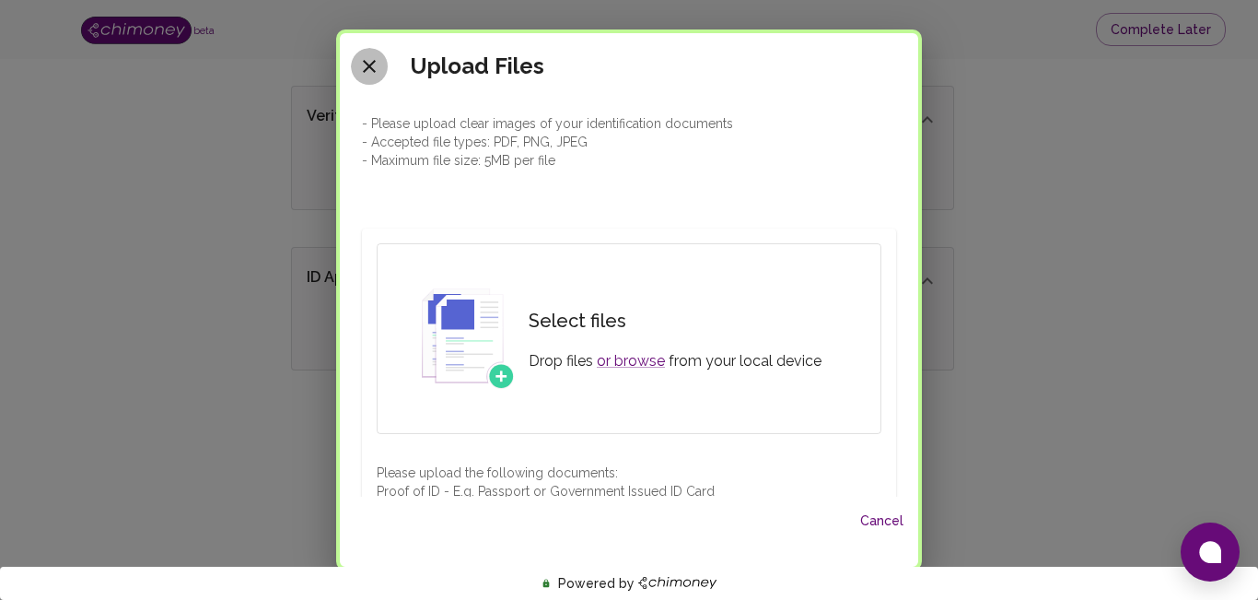
click at [367, 70] on icon "close" at bounding box center [369, 66] width 13 height 13
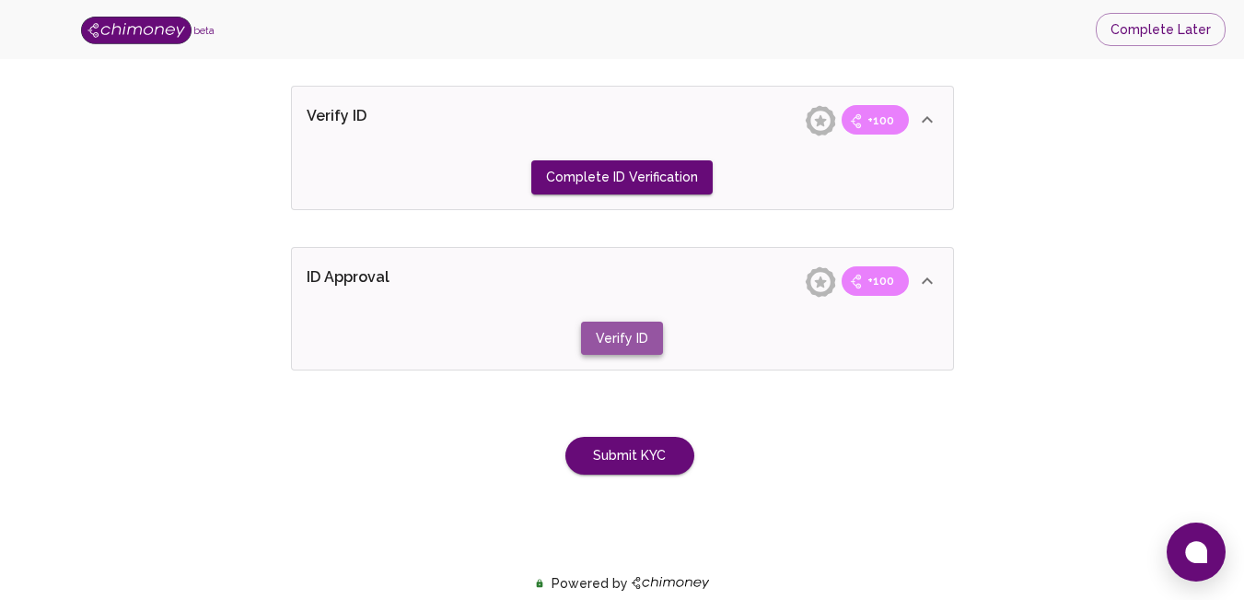
click at [643, 327] on button "Verify ID" at bounding box center [622, 338] width 82 height 34
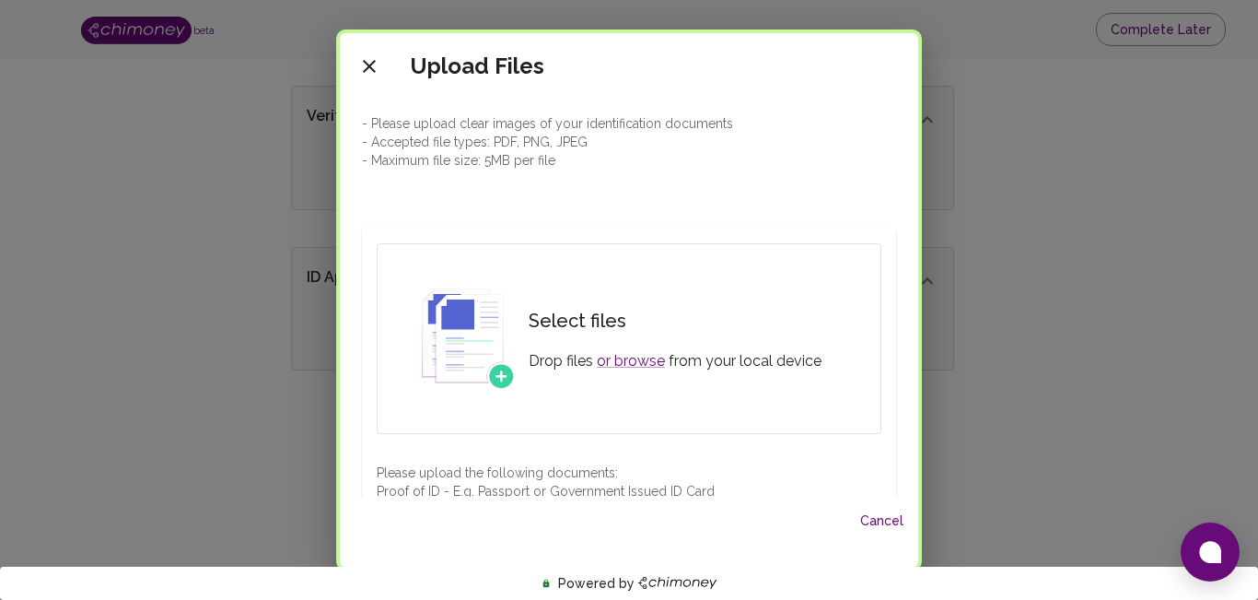
click at [370, 63] on icon "close" at bounding box center [369, 66] width 22 height 22
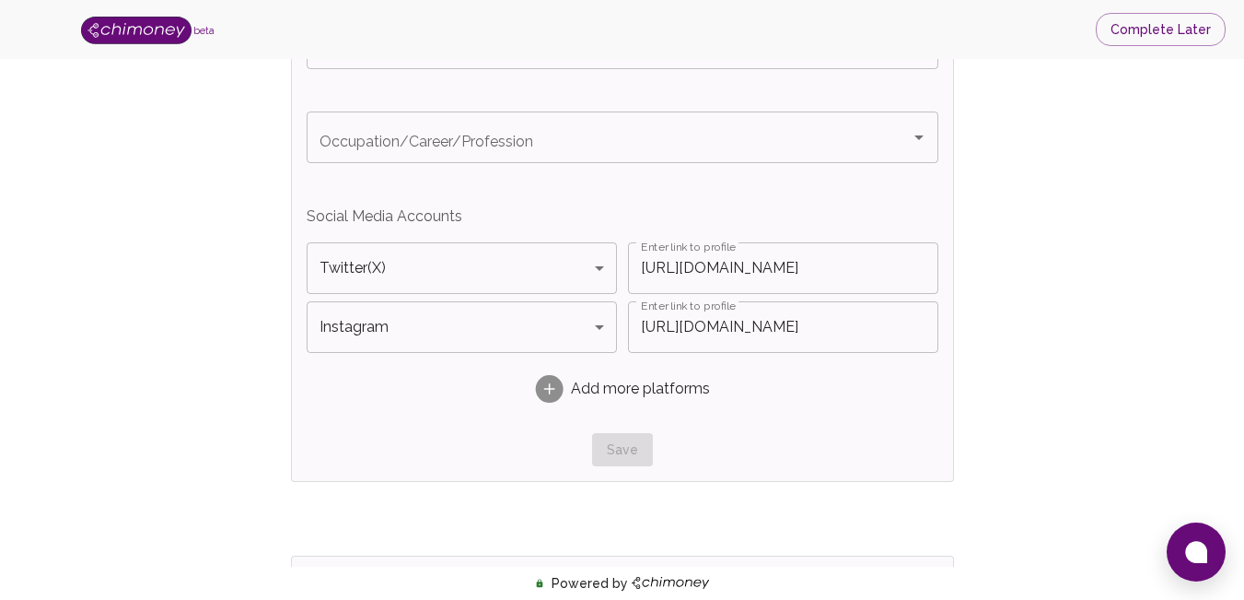
scroll to position [1160, 0]
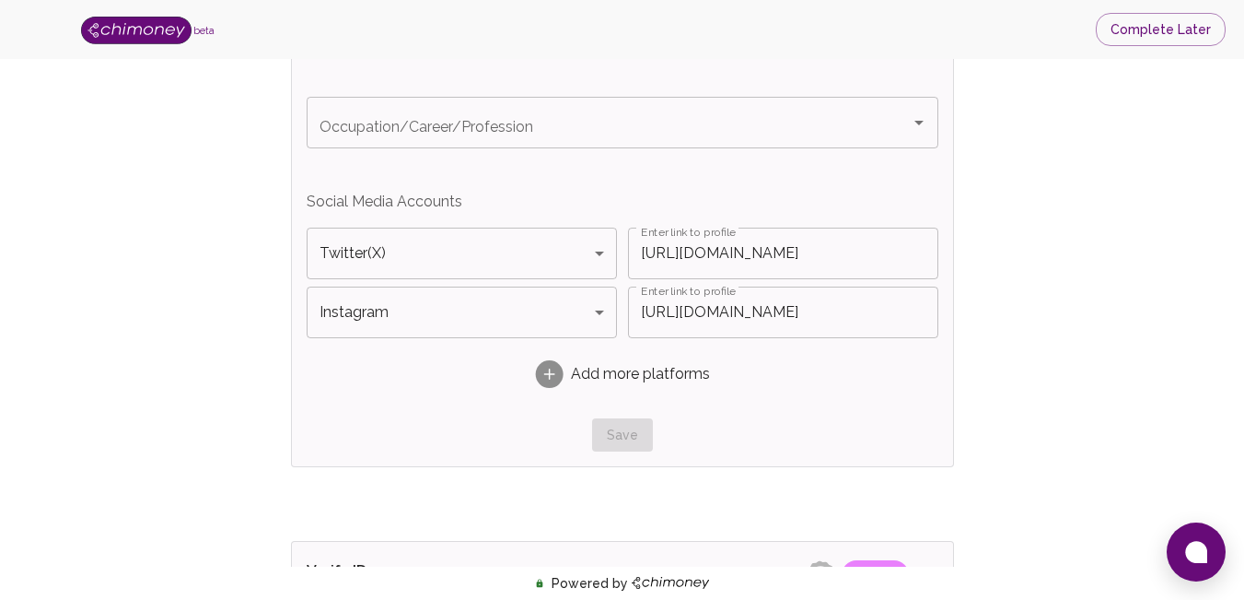
click at [846, 257] on input "[URL][DOMAIN_NAME]" at bounding box center [783, 254] width 310 height 52
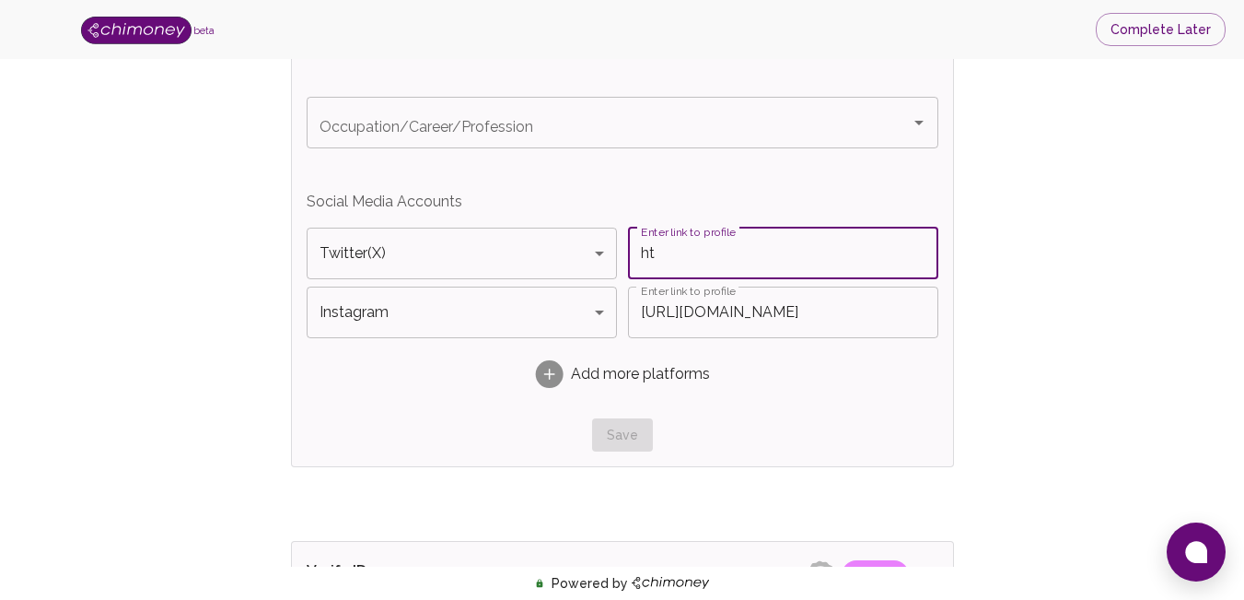
type input "h"
paste input "[URL][DOMAIN_NAME]"
type input "[URL][DOMAIN_NAME]"
click at [695, 315] on input "[URL][DOMAIN_NAME]" at bounding box center [783, 312] width 310 height 52
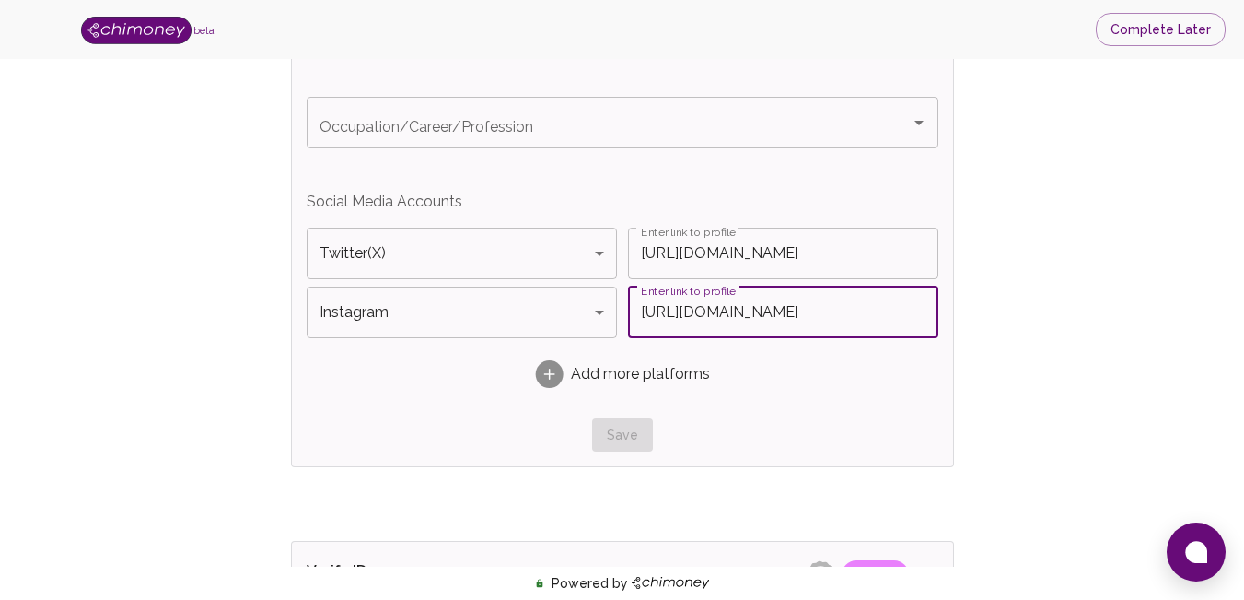
click at [695, 315] on input "[URL][DOMAIN_NAME]" at bounding box center [783, 312] width 310 height 52
paste input "text"
type input "[URL][DOMAIN_NAME]"
click at [946, 428] on div "Intent for using Chimoney Intent for using Chimoney Occupation/Career/Professio…" at bounding box center [622, 231] width 661 height 472
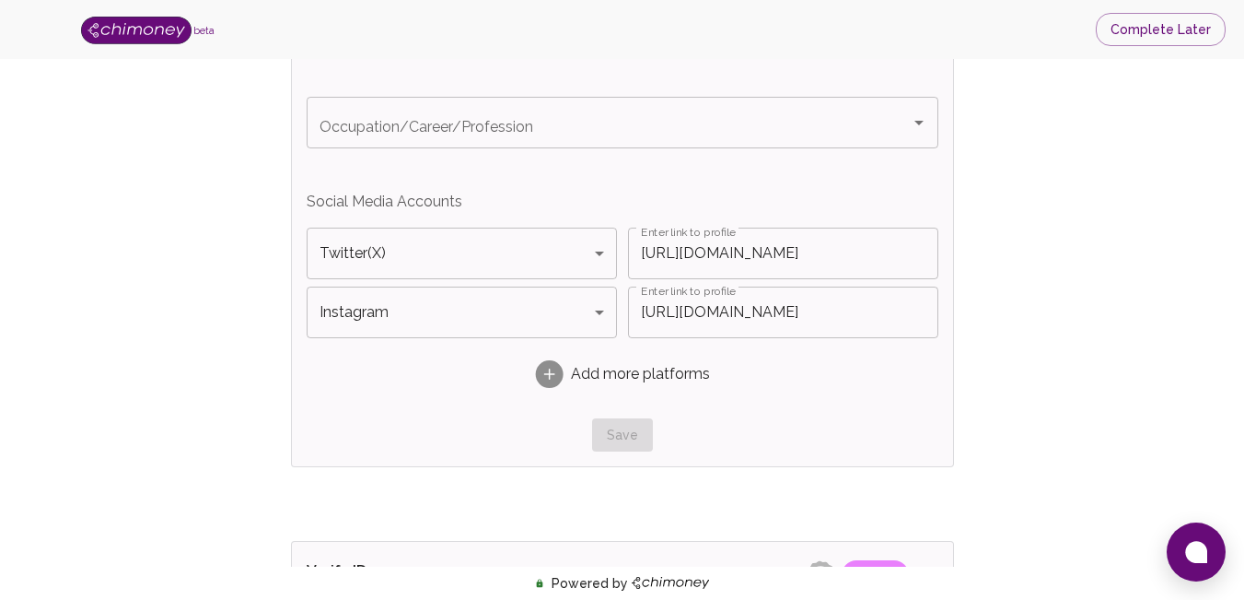
click at [576, 360] on div "Add more platforms" at bounding box center [623, 374] width 632 height 58
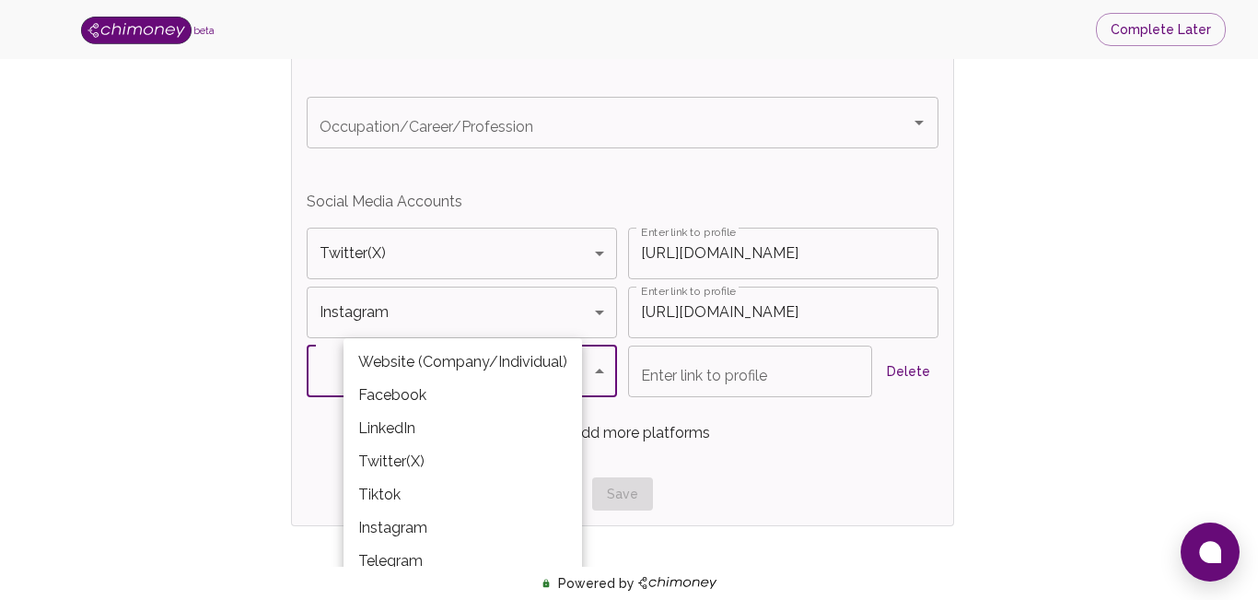
click at [491, 359] on li "Website (Company/Individual)" at bounding box center [463, 361] width 239 height 33
type input "Website (Company/Individual)"
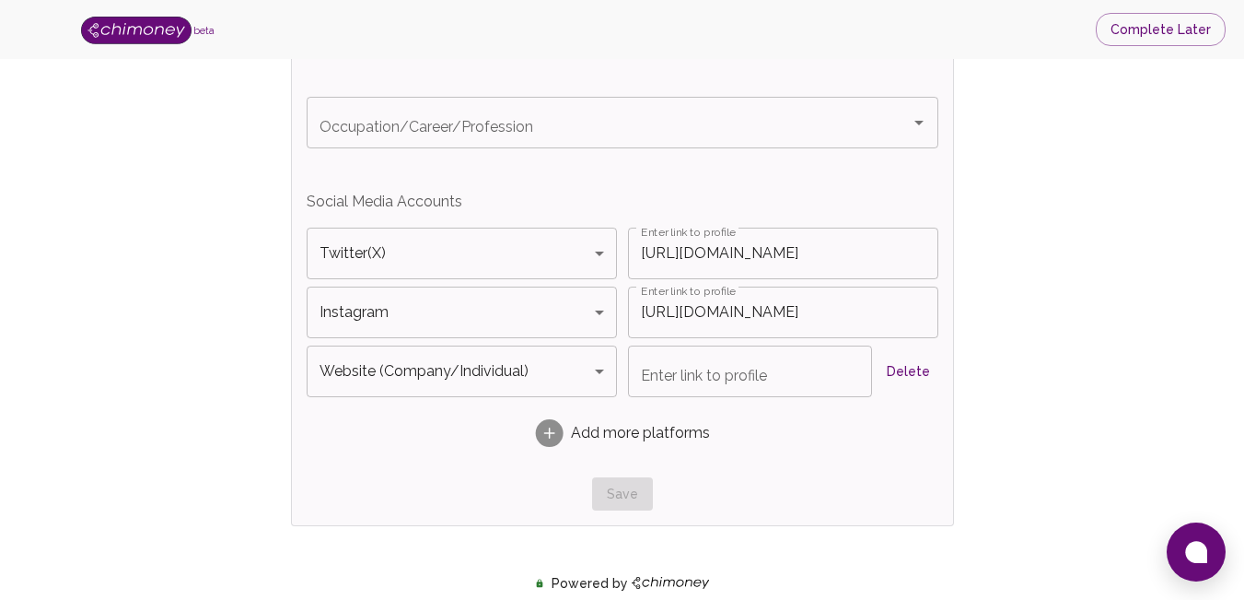
click at [559, 438] on rect at bounding box center [549, 433] width 28 height 28
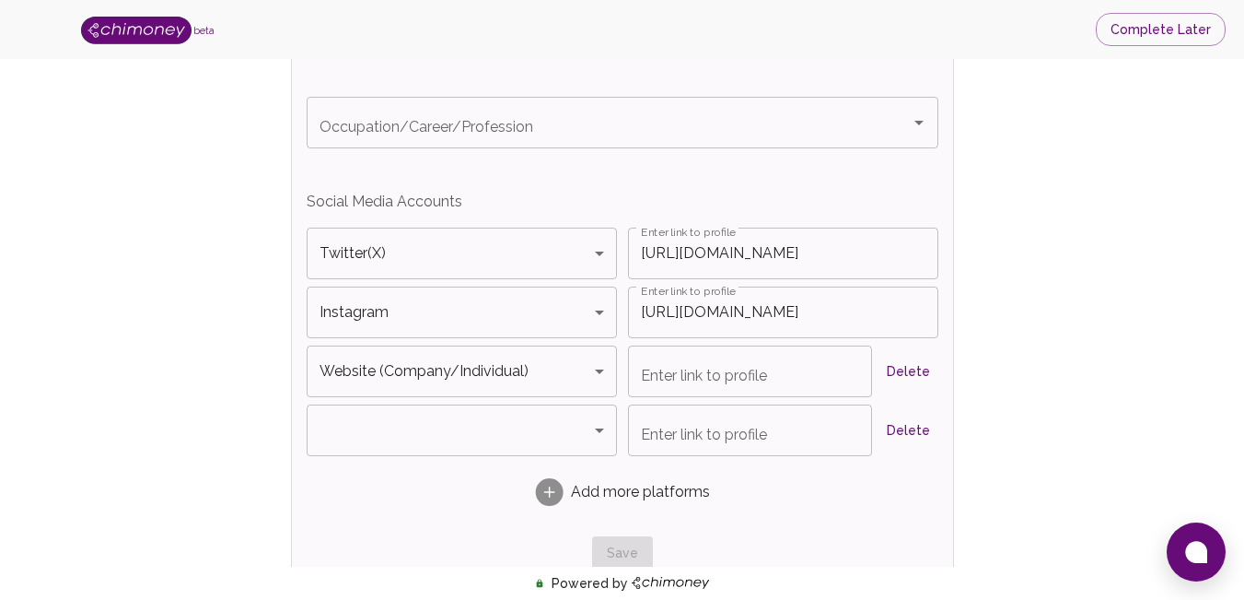
click at [580, 496] on span "Add more platforms" at bounding box center [640, 492] width 139 height 22
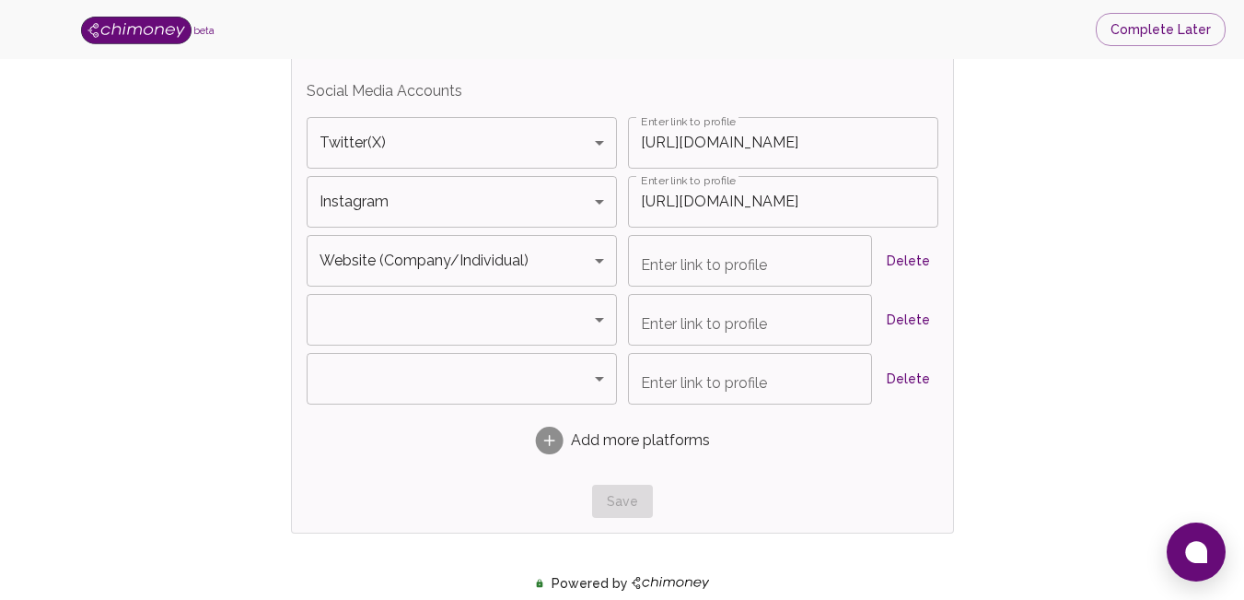
scroll to position [1309, 0]
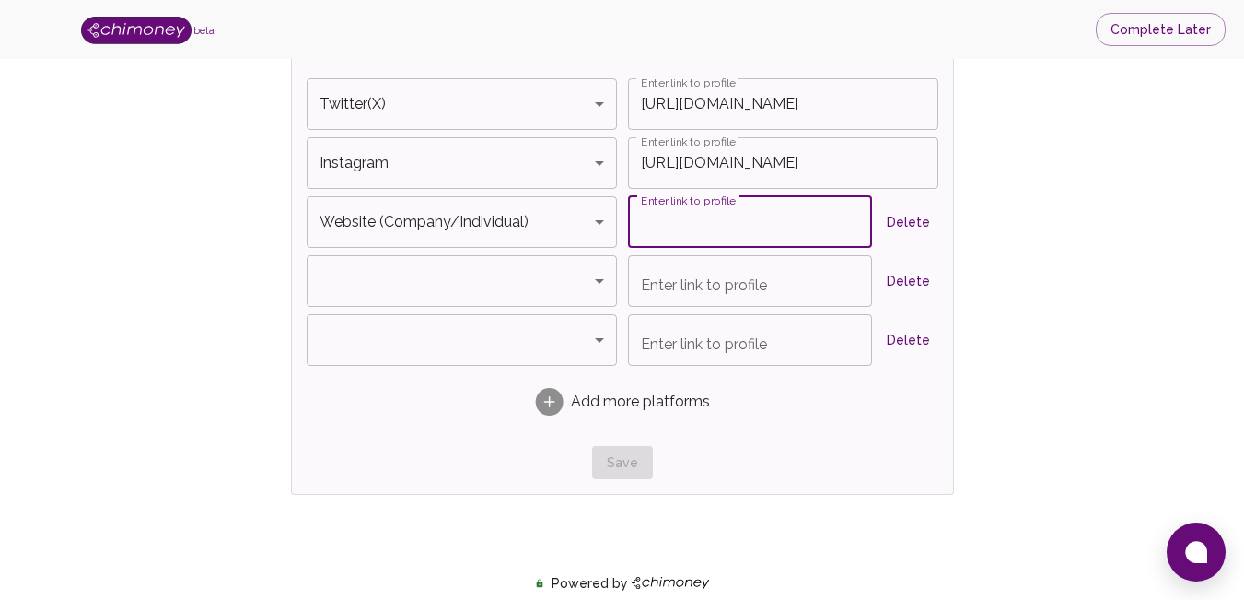
click at [753, 224] on input "Enter link to profile" at bounding box center [750, 222] width 244 height 52
paste input "[URL][DOMAIN_NAME]"
type input "[URL][DOMAIN_NAME]"
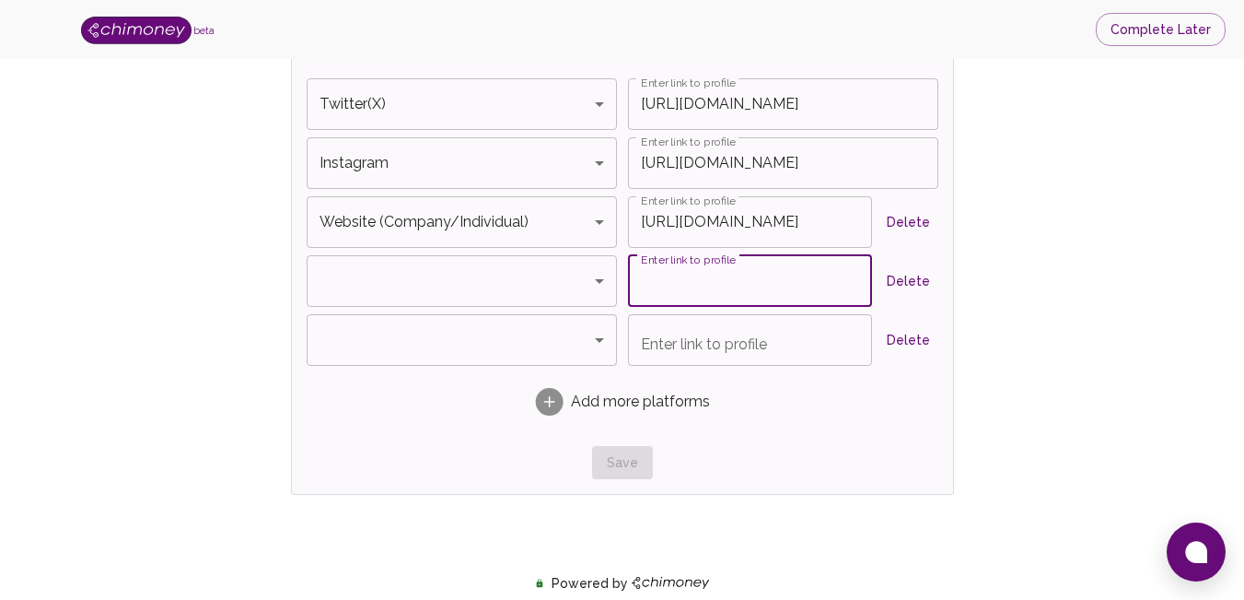
scroll to position [0, 0]
click at [734, 270] on input "Enter link to profile" at bounding box center [750, 281] width 244 height 52
paste input "[URL][DOMAIN_NAME]"
type input "[URL][DOMAIN_NAME]"
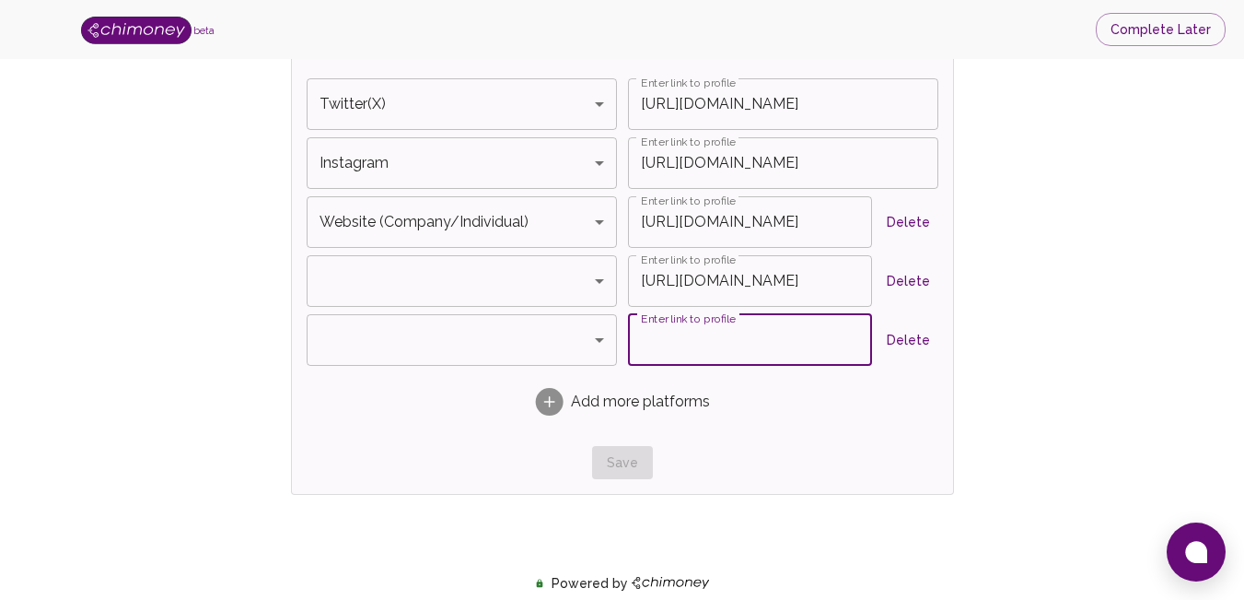
click at [719, 358] on input "Enter link to profile" at bounding box center [750, 340] width 244 height 52
paste input "[URL][DOMAIN_NAME]"
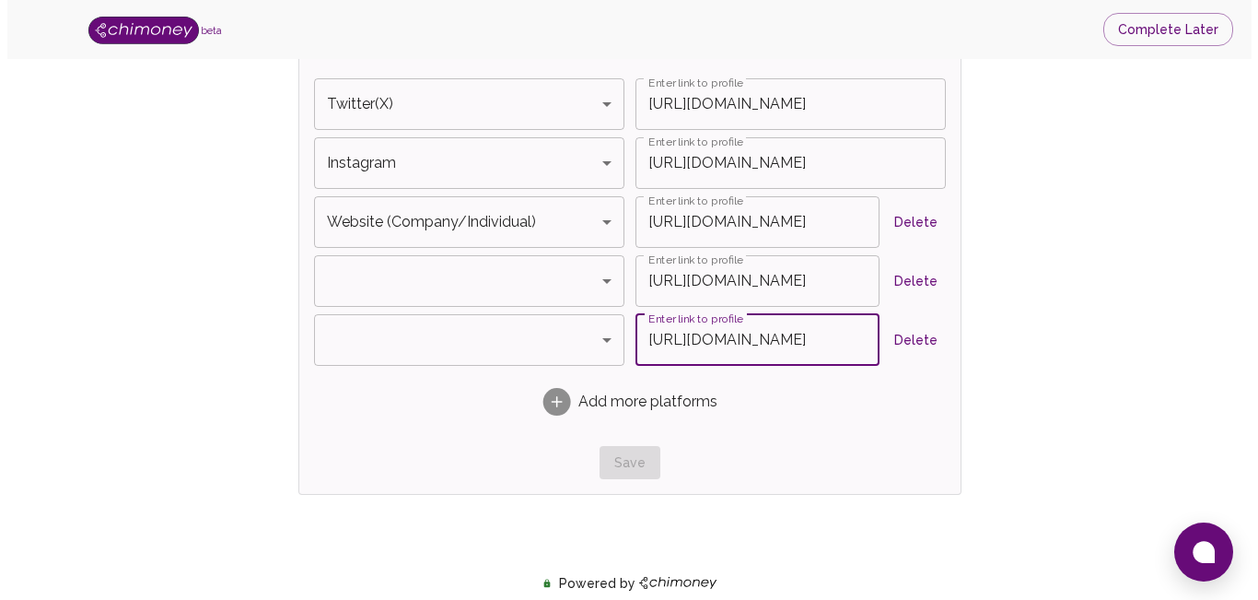
scroll to position [0, 42]
type input "[URL][DOMAIN_NAME]"
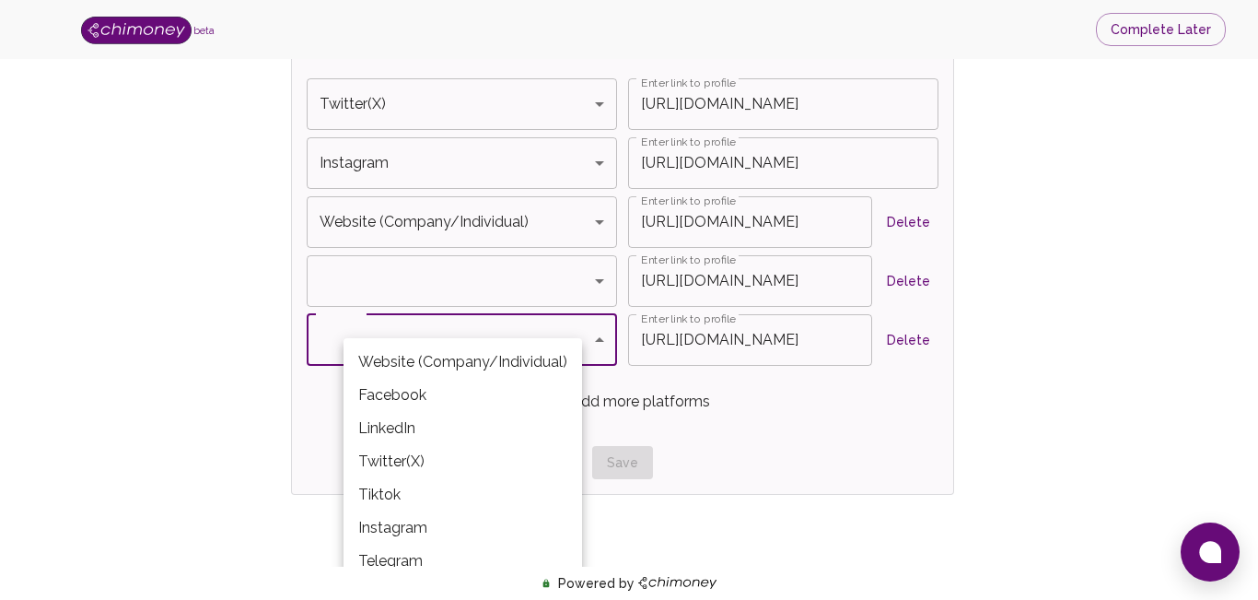
click at [474, 395] on li "Facebook" at bounding box center [463, 395] width 239 height 33
type input "Facebook"
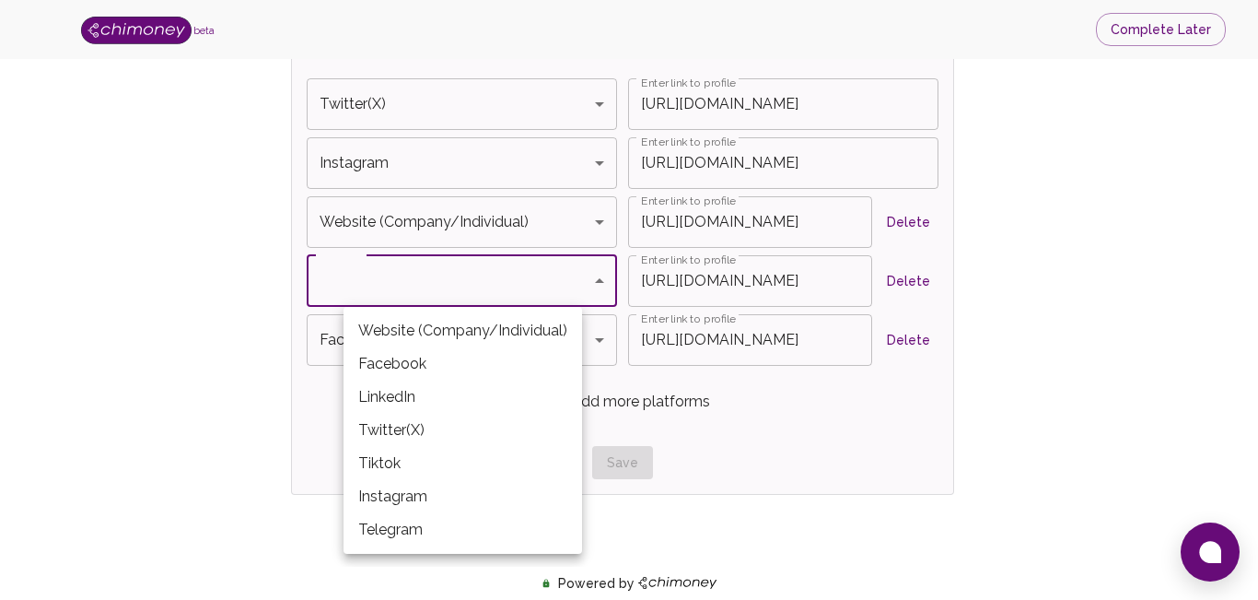
click at [496, 348] on li "Facebook" at bounding box center [463, 363] width 239 height 33
type input "Facebook"
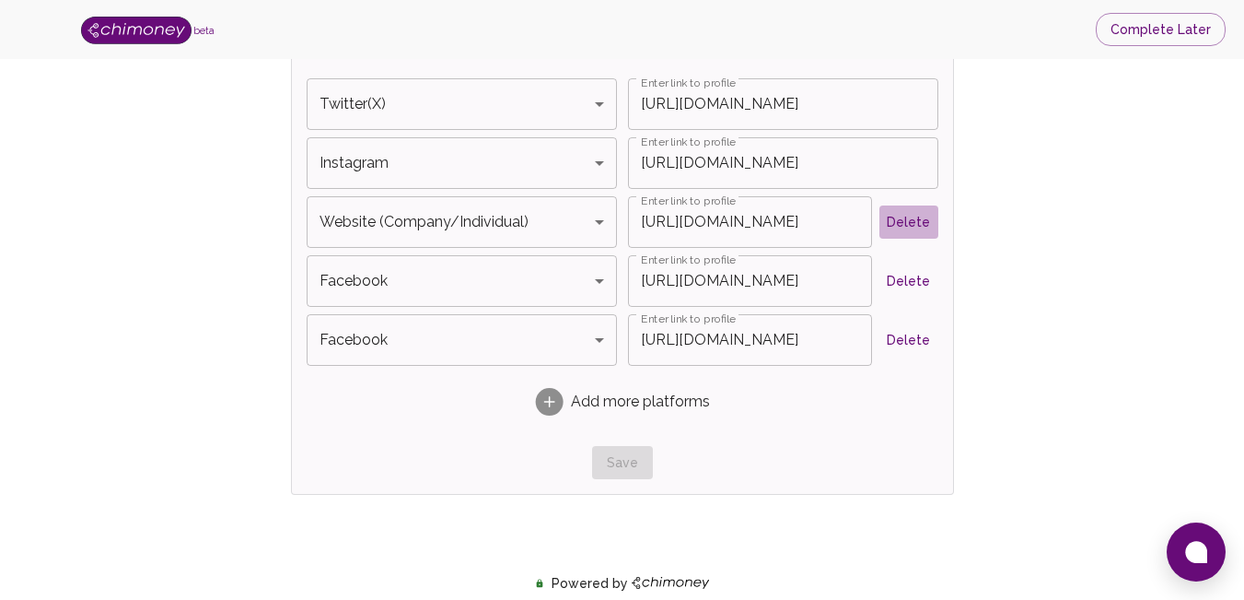
click at [926, 225] on button "Delete" at bounding box center [909, 222] width 59 height 34
type input "Facebook"
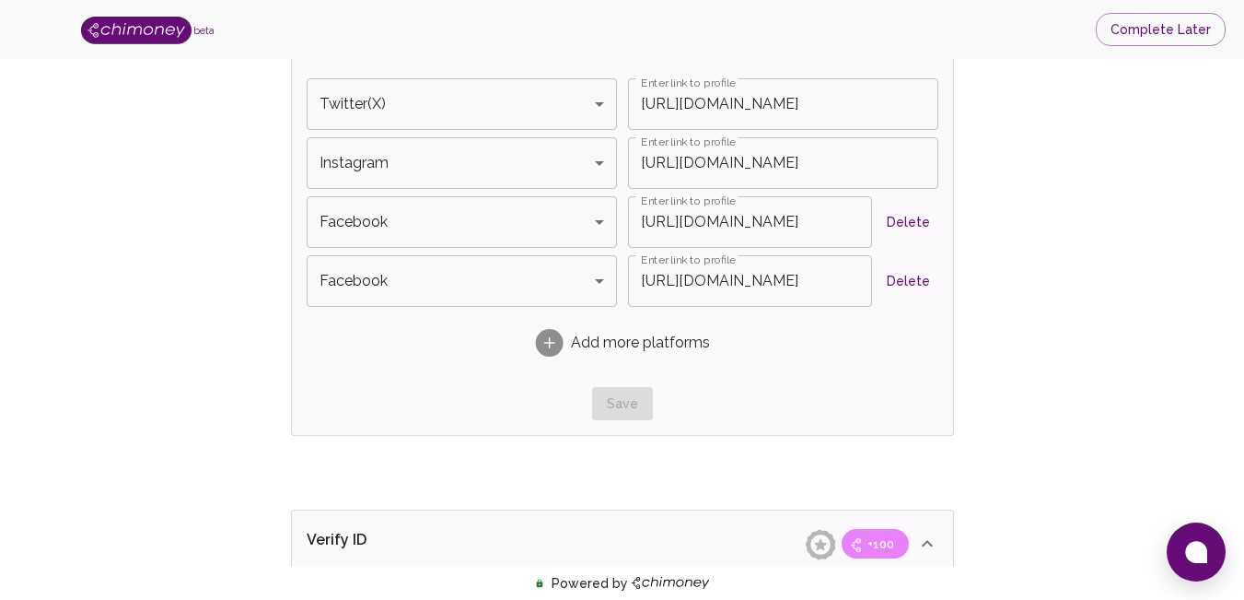
click at [926, 225] on button "Delete" at bounding box center [909, 222] width 59 height 34
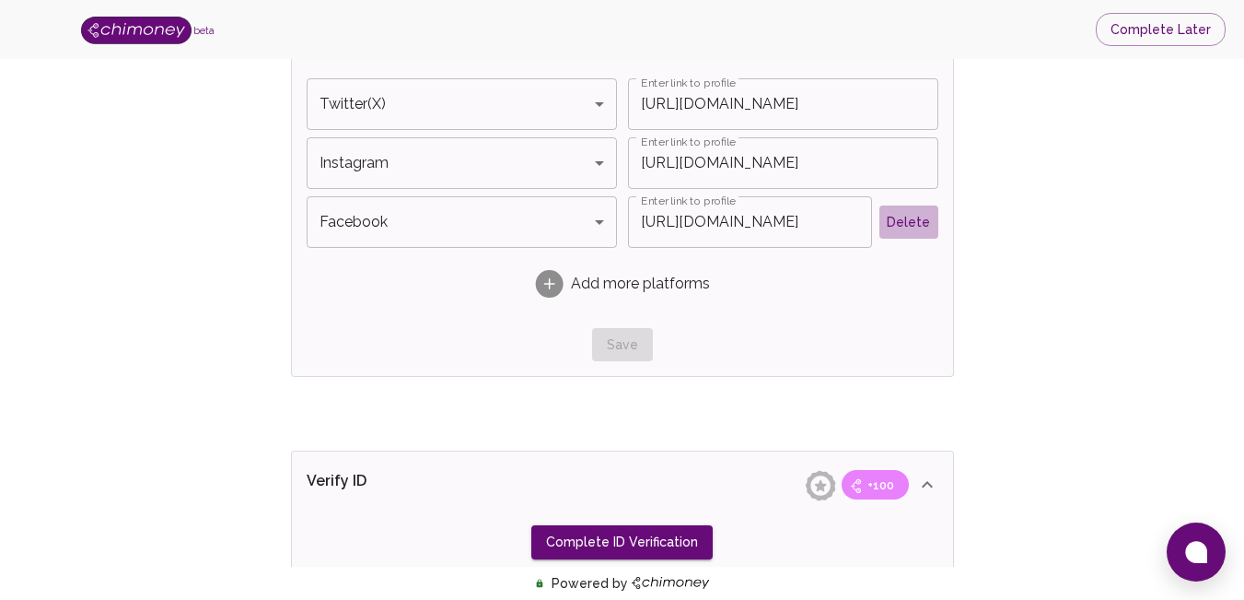
click at [926, 225] on button "Delete" at bounding box center [909, 222] width 59 height 34
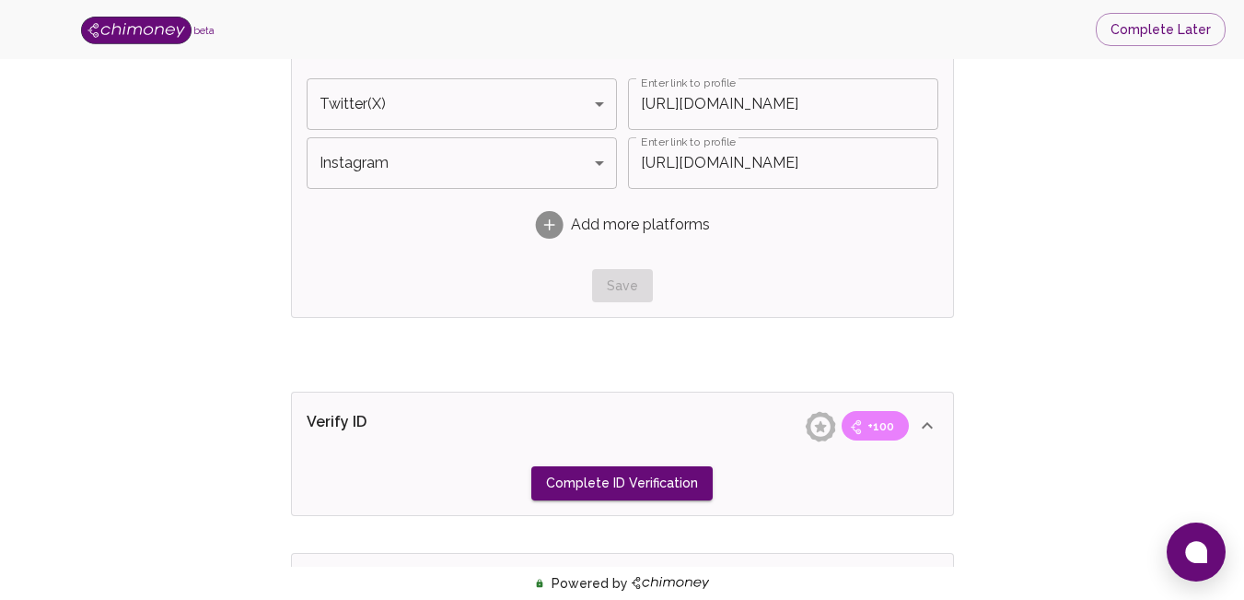
click at [595, 290] on div "Save" at bounding box center [623, 286] width 632 height 34
